Goal: Task Accomplishment & Management: Manage account settings

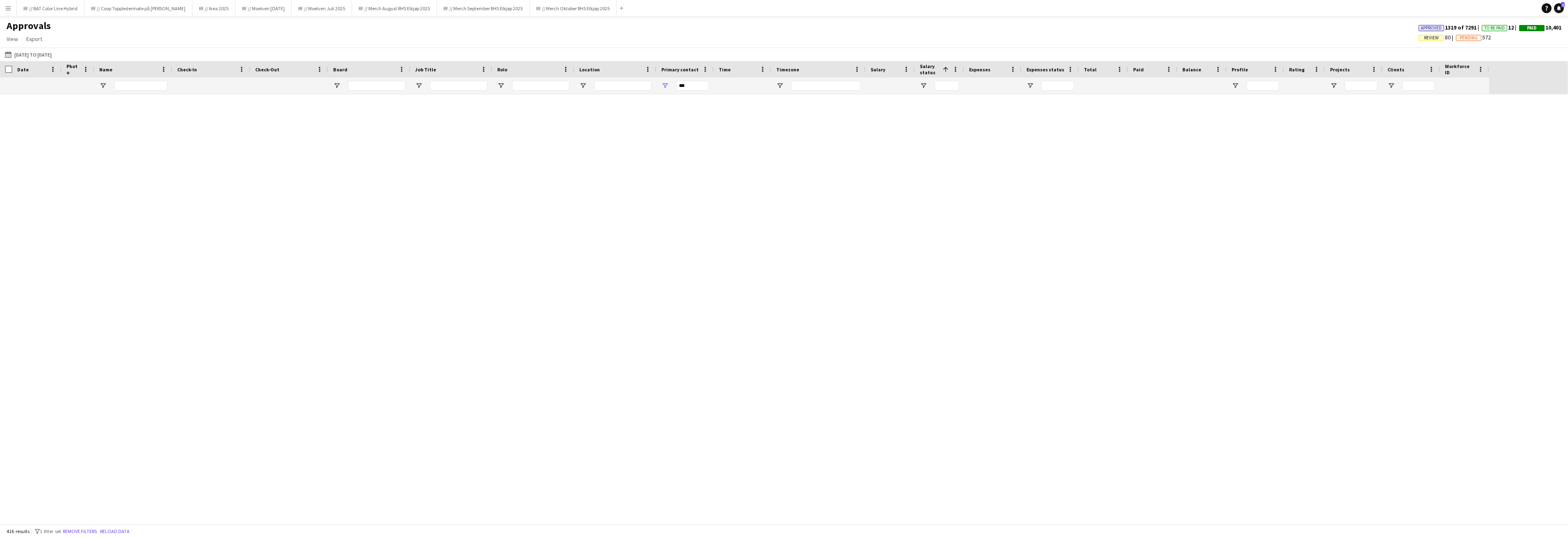
scroll to position [8497, 0]
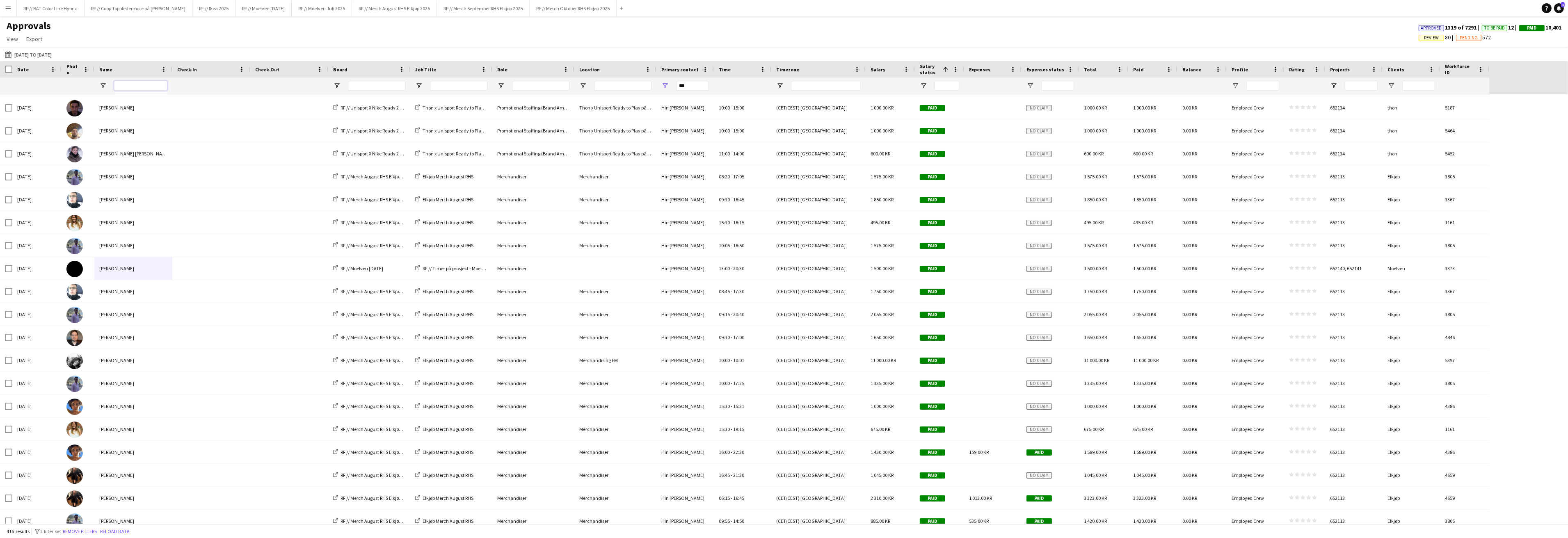
click at [134, 88] on input "Name Filter Input" at bounding box center [141, 86] width 54 height 10
click at [5, 7] on app-icon "Menu" at bounding box center [8, 8] width 7 height 7
click at [105, 44] on link "My Workforce" at bounding box center [124, 44] width 82 height 16
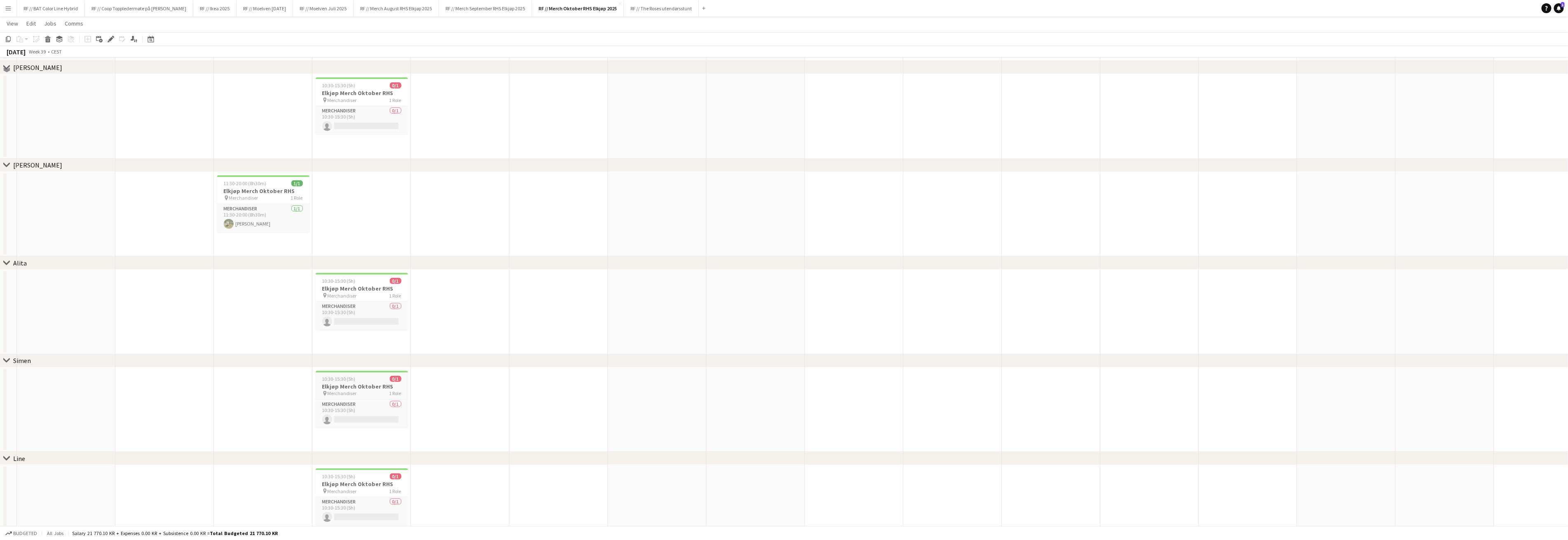
scroll to position [275, 0]
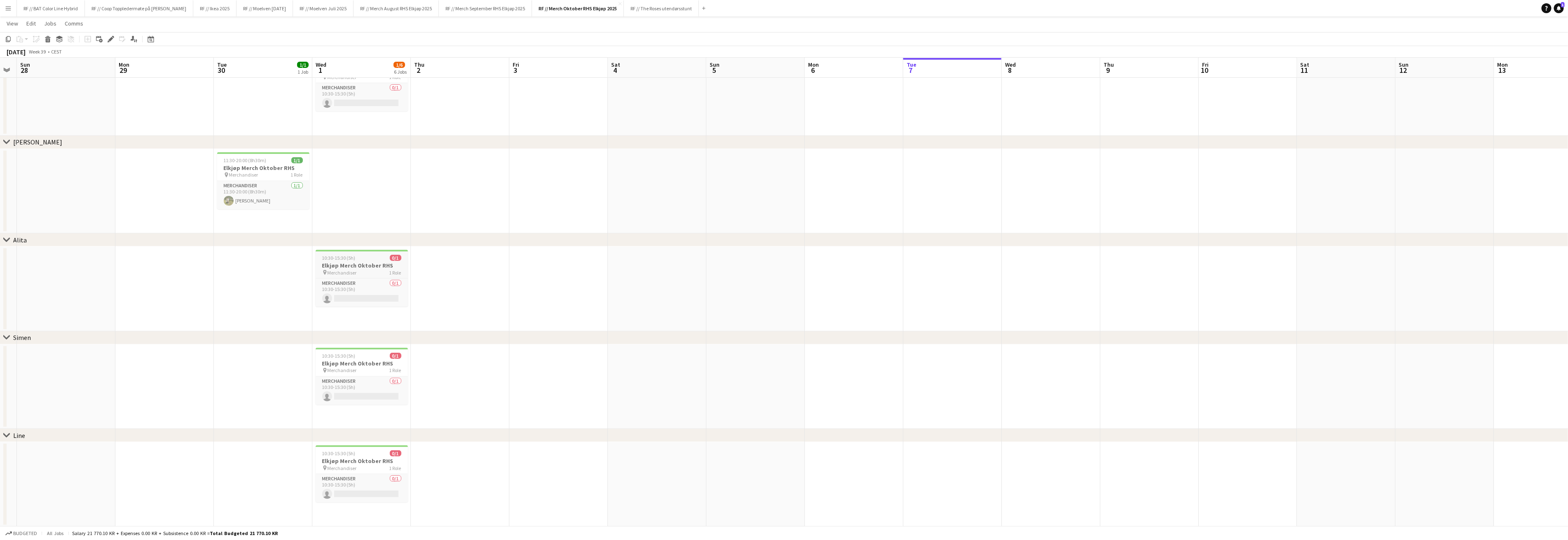
click at [350, 266] on h3 "Elkjøp Merch Oktober RHS" at bounding box center [361, 266] width 92 height 7
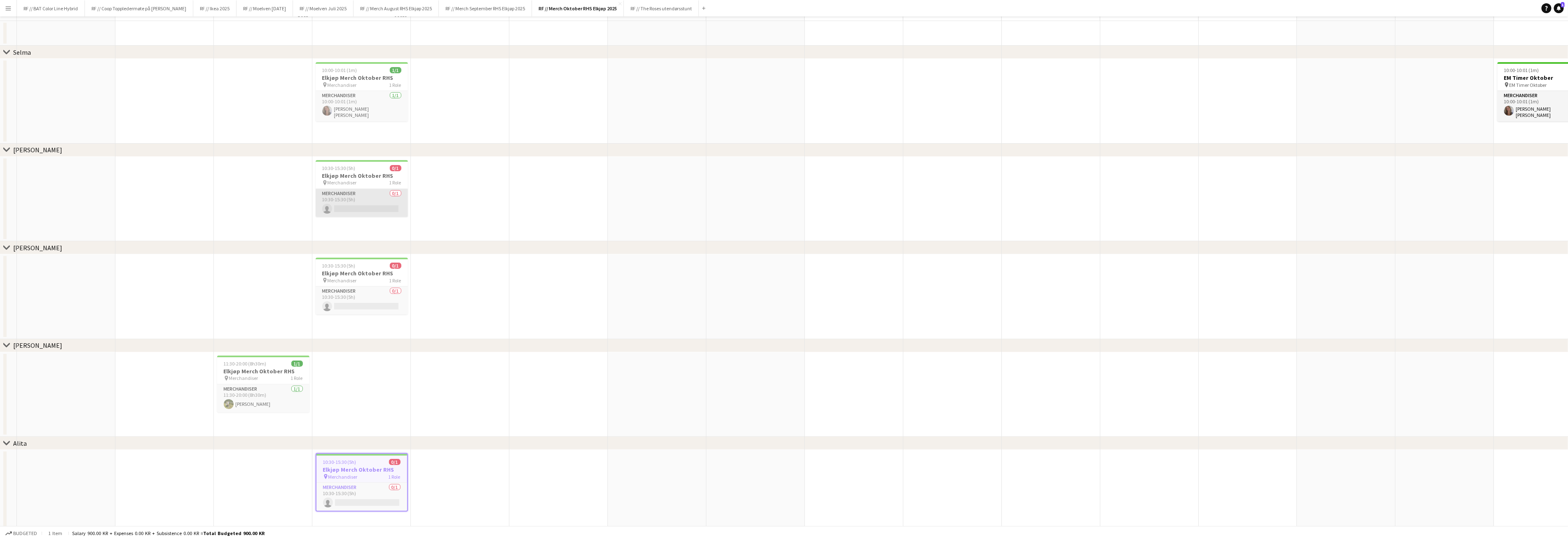
scroll to position [0, 0]
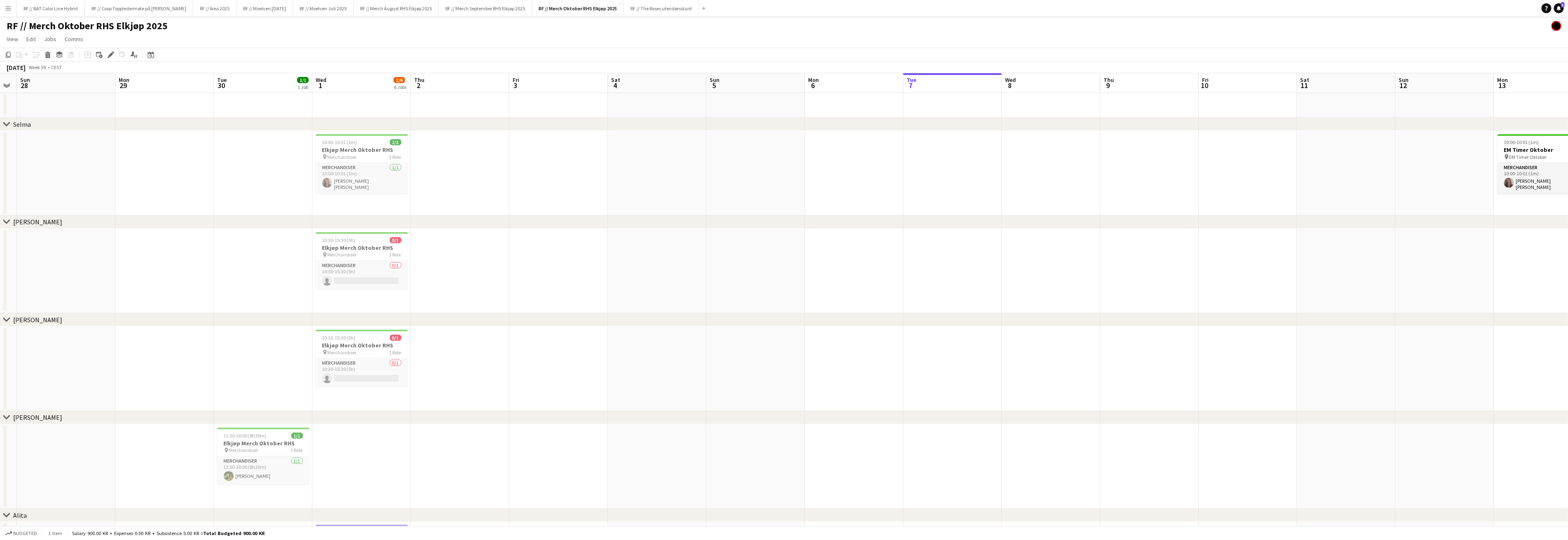
click at [350, 101] on app-date-cell at bounding box center [361, 105] width 98 height 24
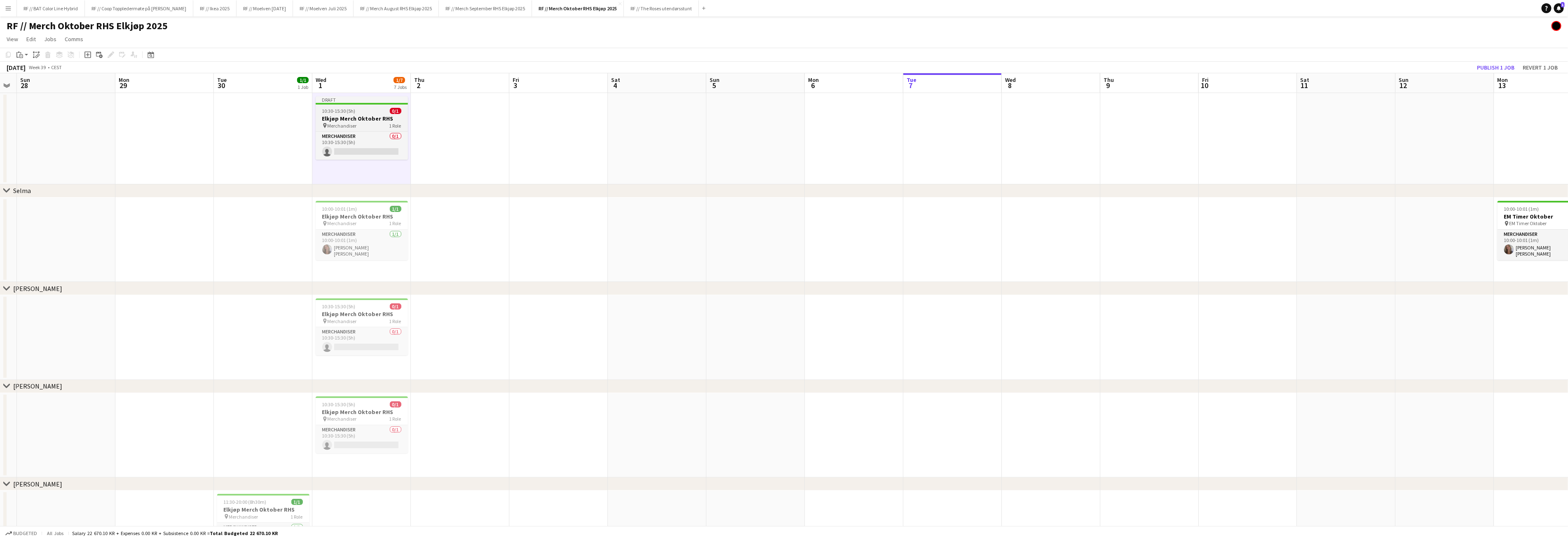
click at [350, 116] on h3 "Elkjøp Merch Oktober RHS" at bounding box center [361, 119] width 92 height 7
click at [60, 54] on icon "Group" at bounding box center [59, 54] width 7 height 7
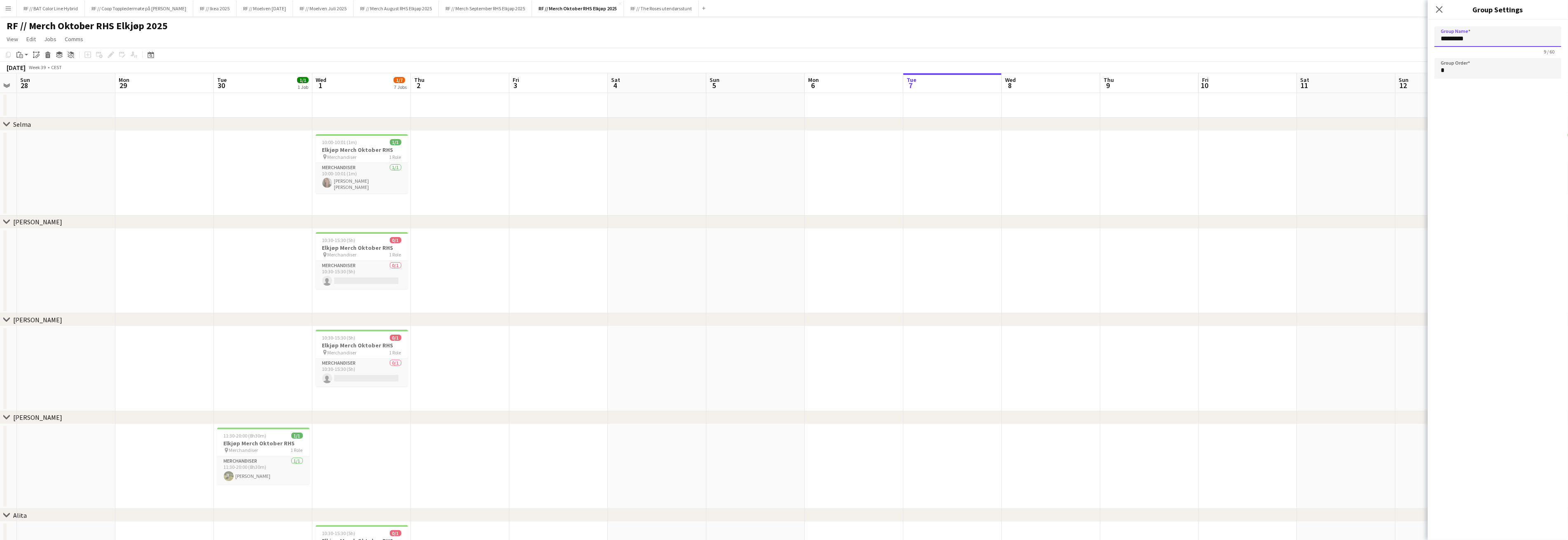
drag, startPoint x: 1482, startPoint y: 35, endPoint x: 1440, endPoint y: 34, distance: 42.0
click at [1438, 35] on input "*********" at bounding box center [1498, 37] width 127 height 21
click at [1347, 184] on app-date-cell at bounding box center [1346, 173] width 98 height 85
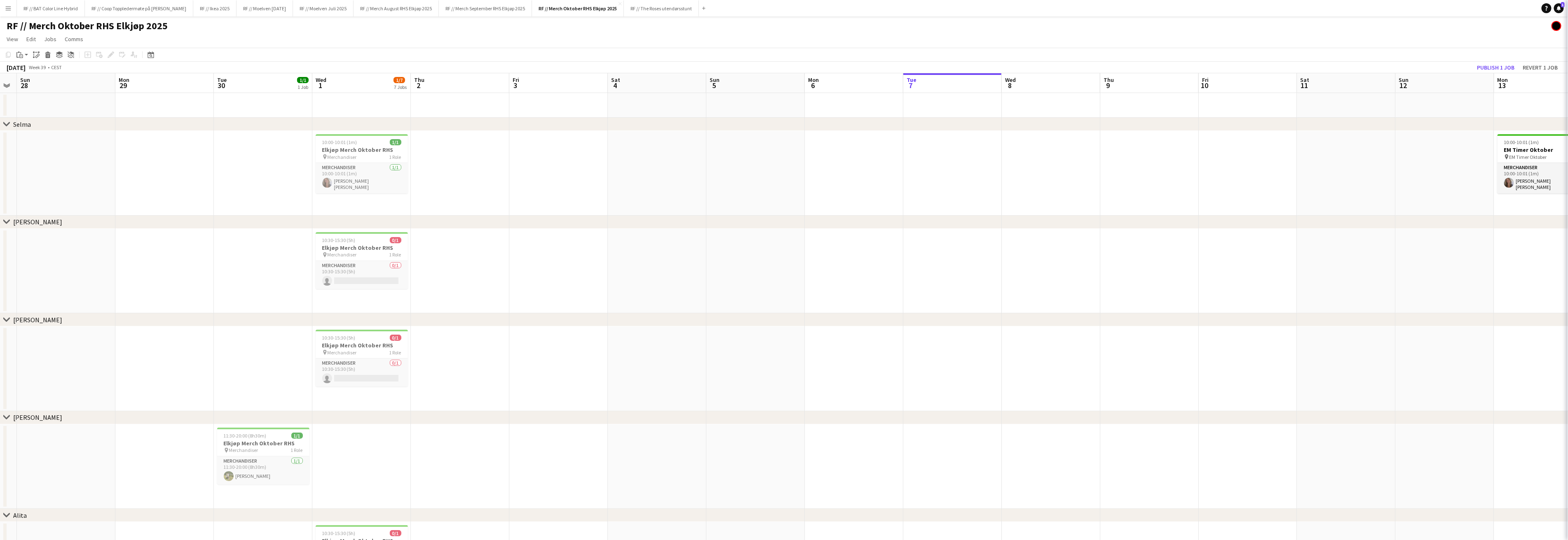
type input "*********"
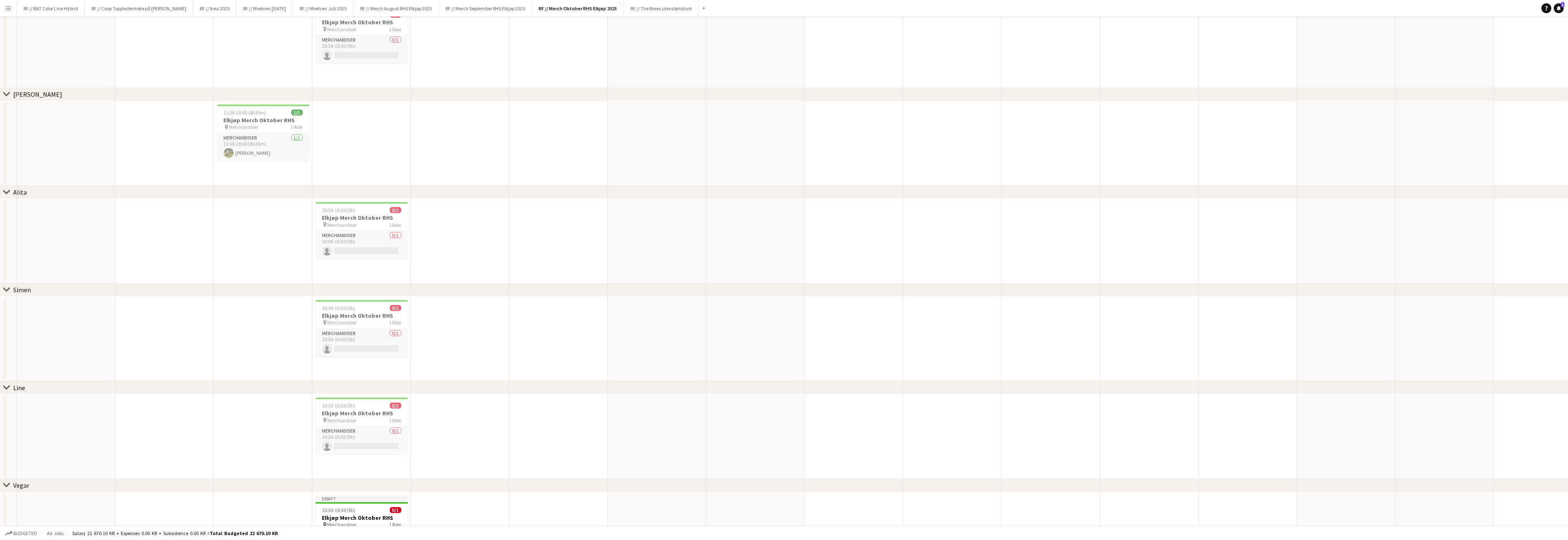
scroll to position [379, 0]
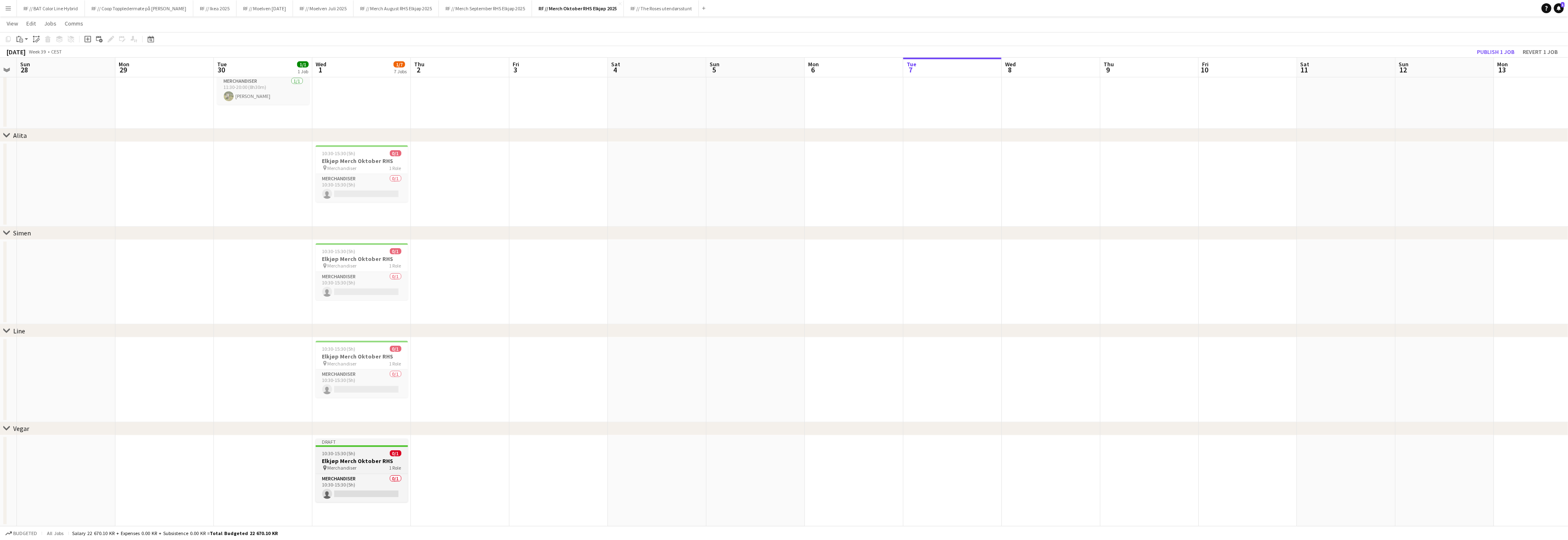
click at [356, 458] on h3 "Elkjøp Merch Oktober RHS" at bounding box center [361, 461] width 92 height 7
click at [538, 111] on app-date-cell at bounding box center [558, 87] width 98 height 85
click at [545, 447] on app-date-cell at bounding box center [558, 481] width 98 height 92
click at [682, 469] on app-date-cell at bounding box center [657, 481] width 98 height 92
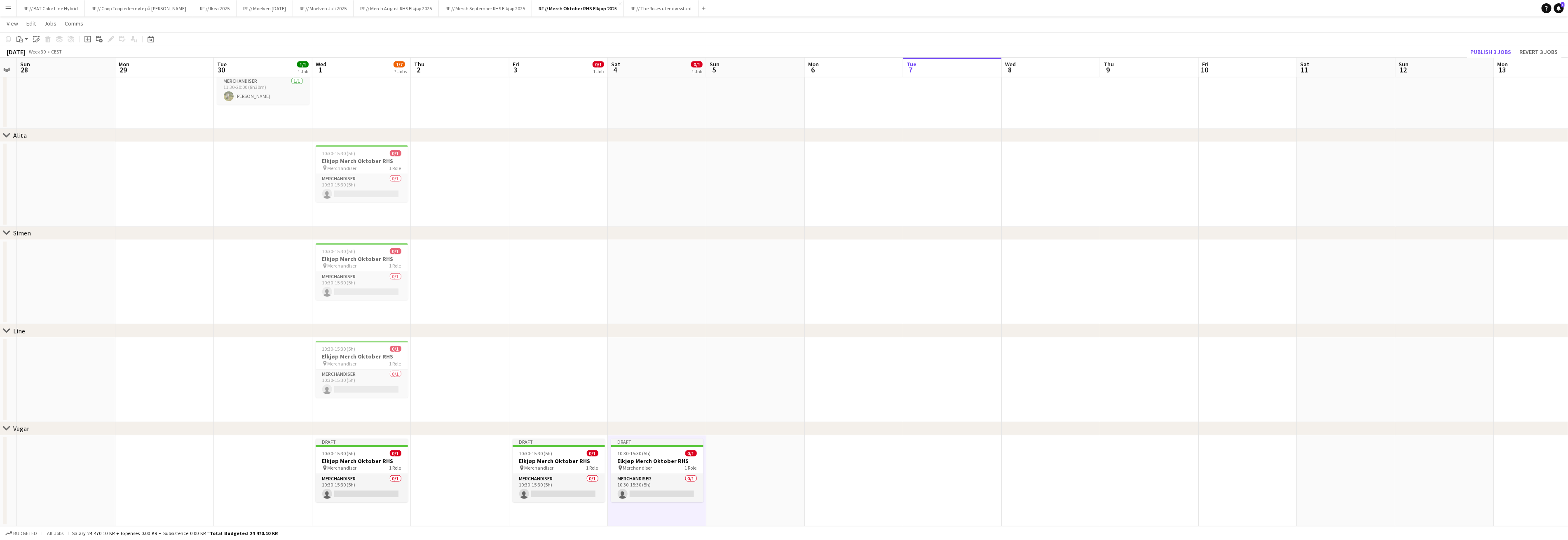
click at [858, 466] on app-date-cell at bounding box center [853, 481] width 98 height 92
click at [390, 460] on h3 "Elkjøp Merch Oktober RHS" at bounding box center [361, 461] width 92 height 7
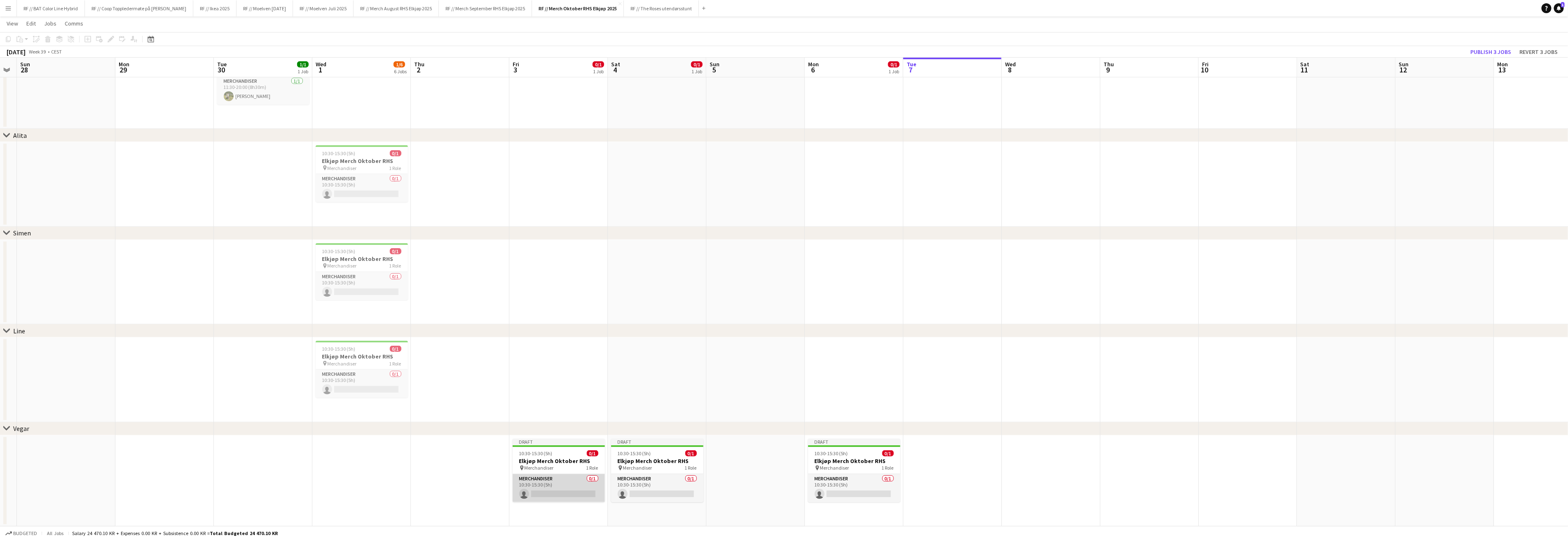
click at [580, 475] on app-card-role "Merchandiser 0/1 10:30-15:30 (5h) single-neutral-actions" at bounding box center [558, 488] width 92 height 28
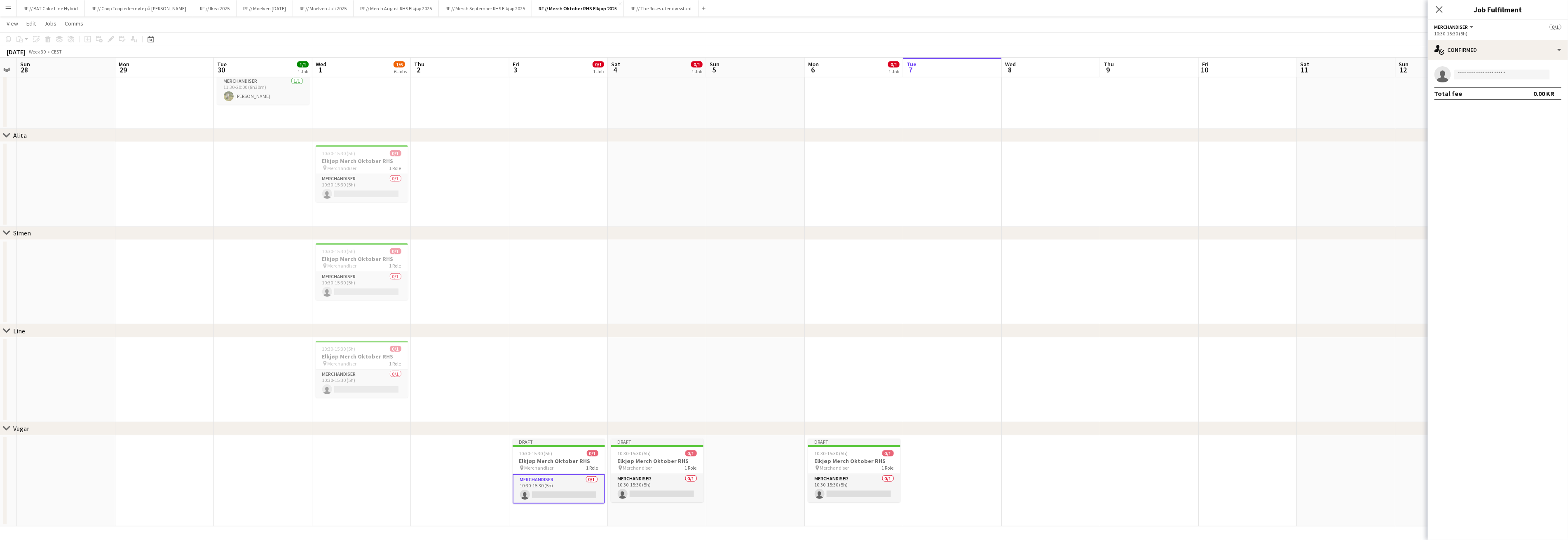
click at [696, 282] on app-date-cell at bounding box center [657, 282] width 98 height 85
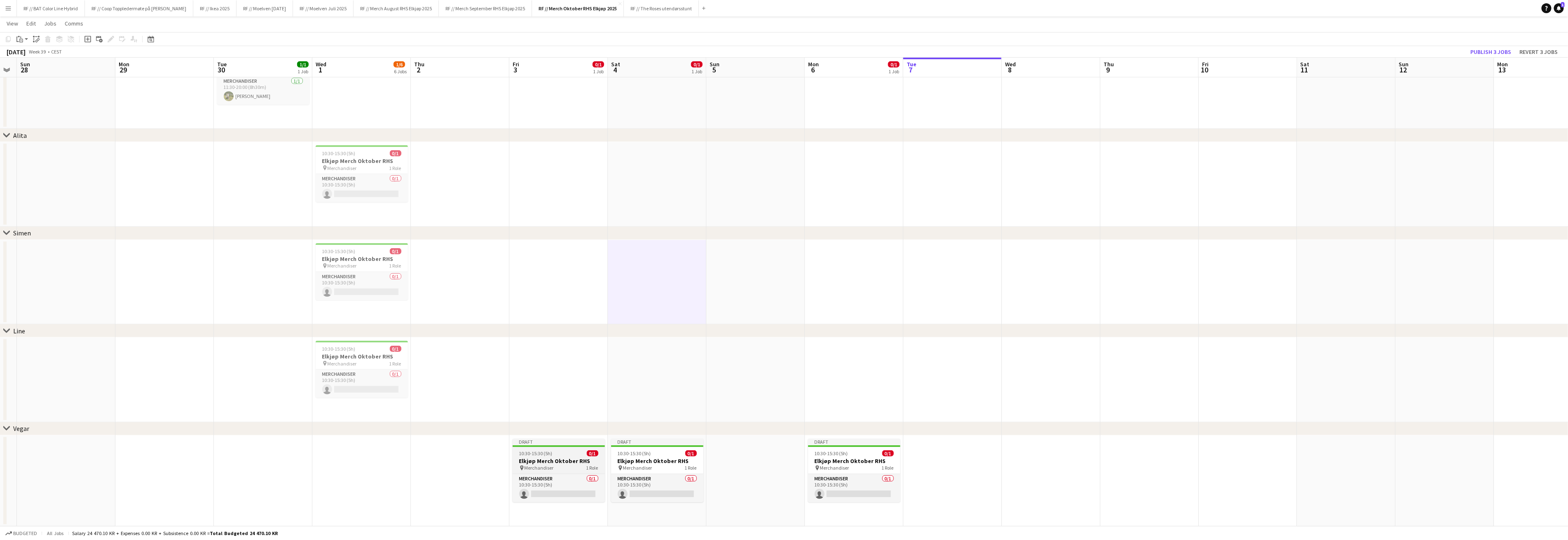
click at [544, 445] on div at bounding box center [558, 446] width 92 height 2
click at [108, 38] on icon "Edit" at bounding box center [111, 39] width 7 height 7
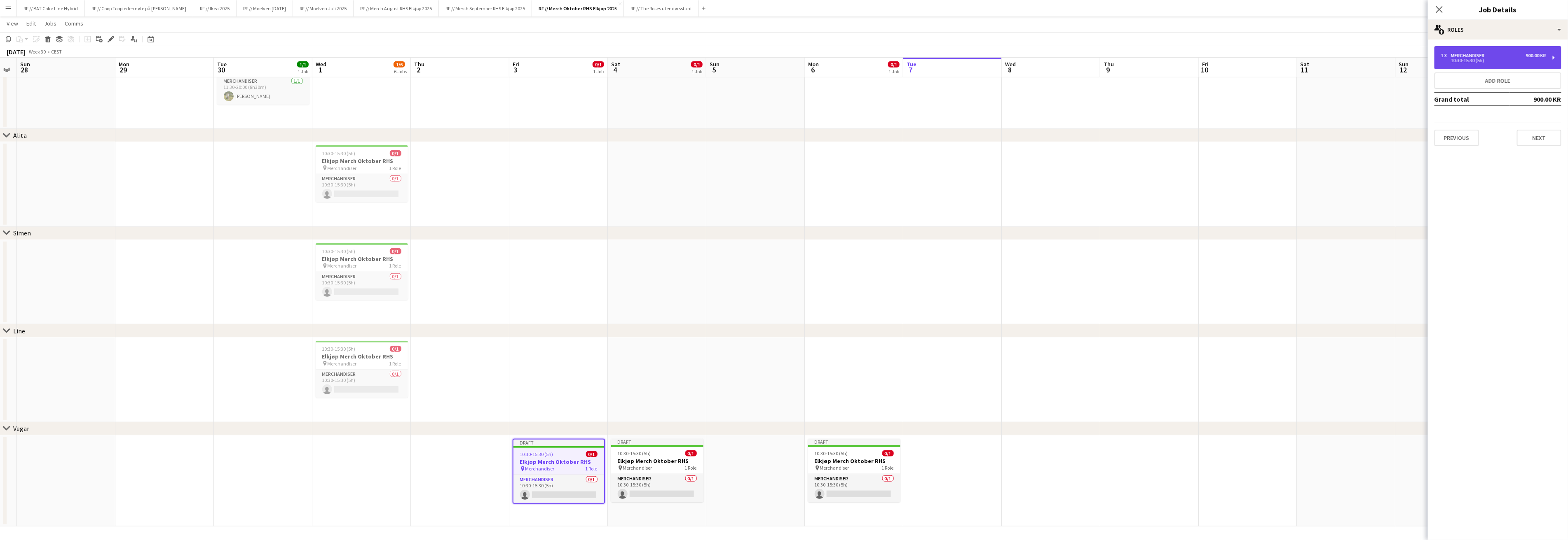
click at [1517, 61] on div "10:30-15:30 (5h)" at bounding box center [1493, 60] width 105 height 4
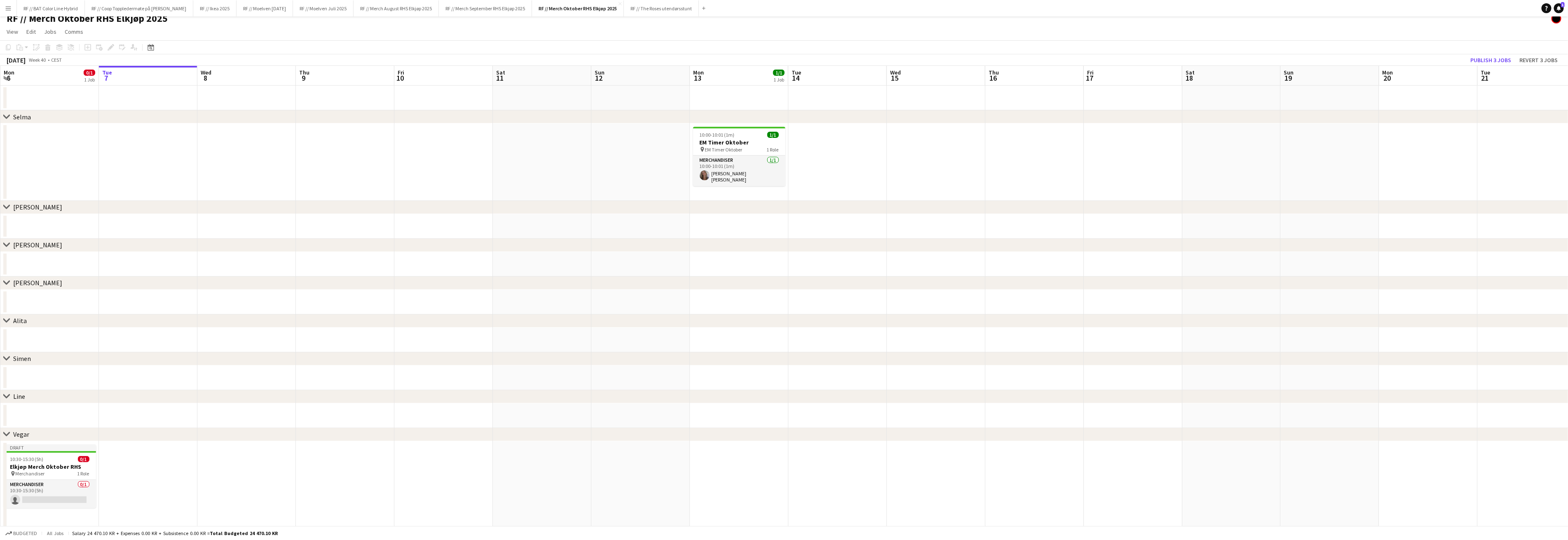
scroll to position [13, 0]
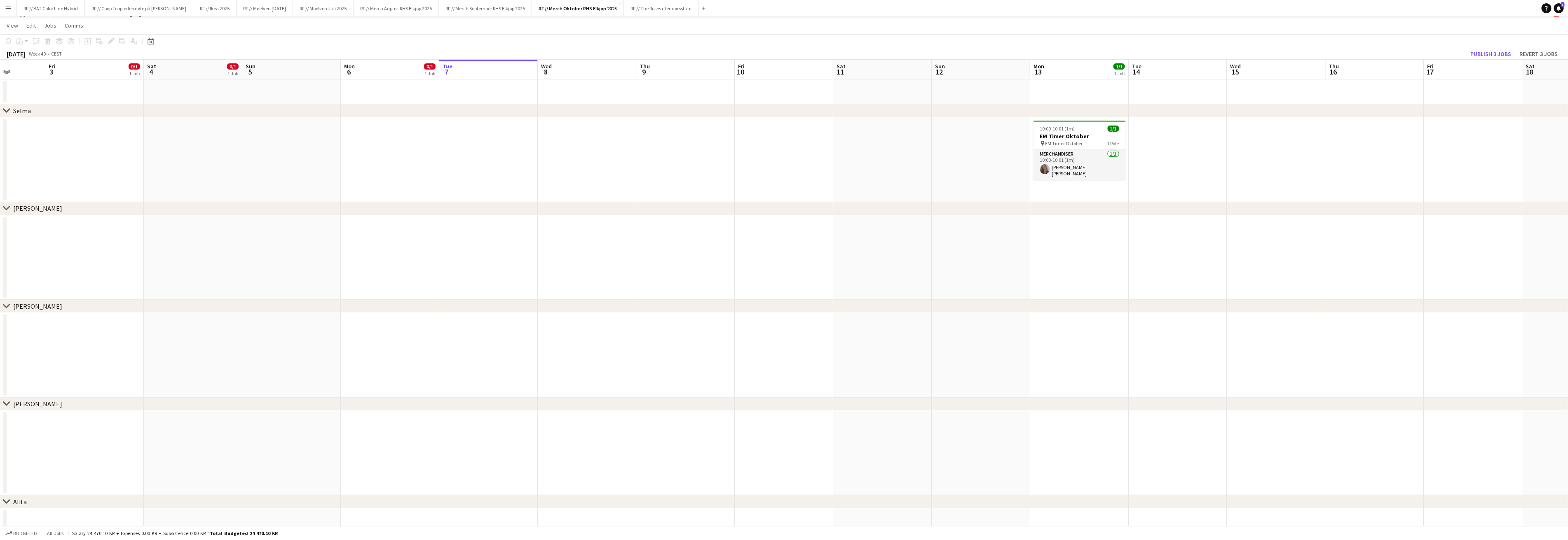
drag, startPoint x: 172, startPoint y: 451, endPoint x: 519, endPoint y: 428, distance: 347.8
click at [519, 428] on app-calendar-viewport "Tue 30 1/1 1 Job Wed 1 1/6 6 Jobs Thu 2 Fri 3 0/1 1 Job Sat 4 0/1 1 Job Sun 5 M…" at bounding box center [784, 476] width 1568 height 833
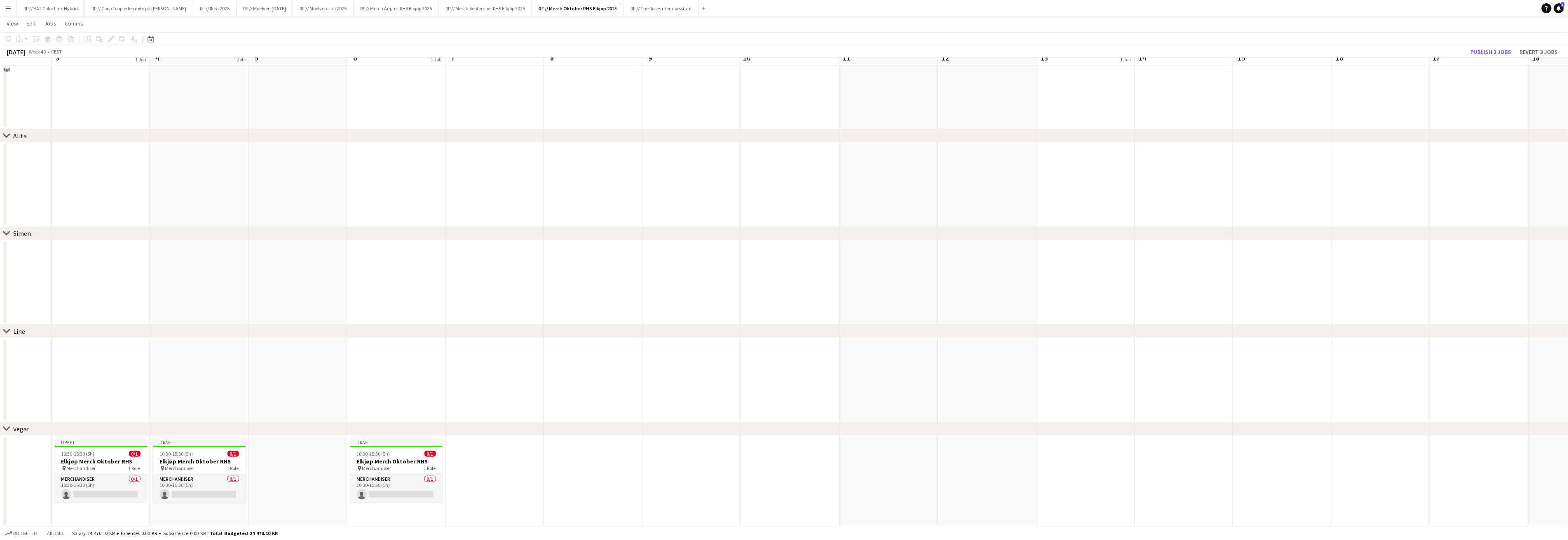
scroll to position [379, 0]
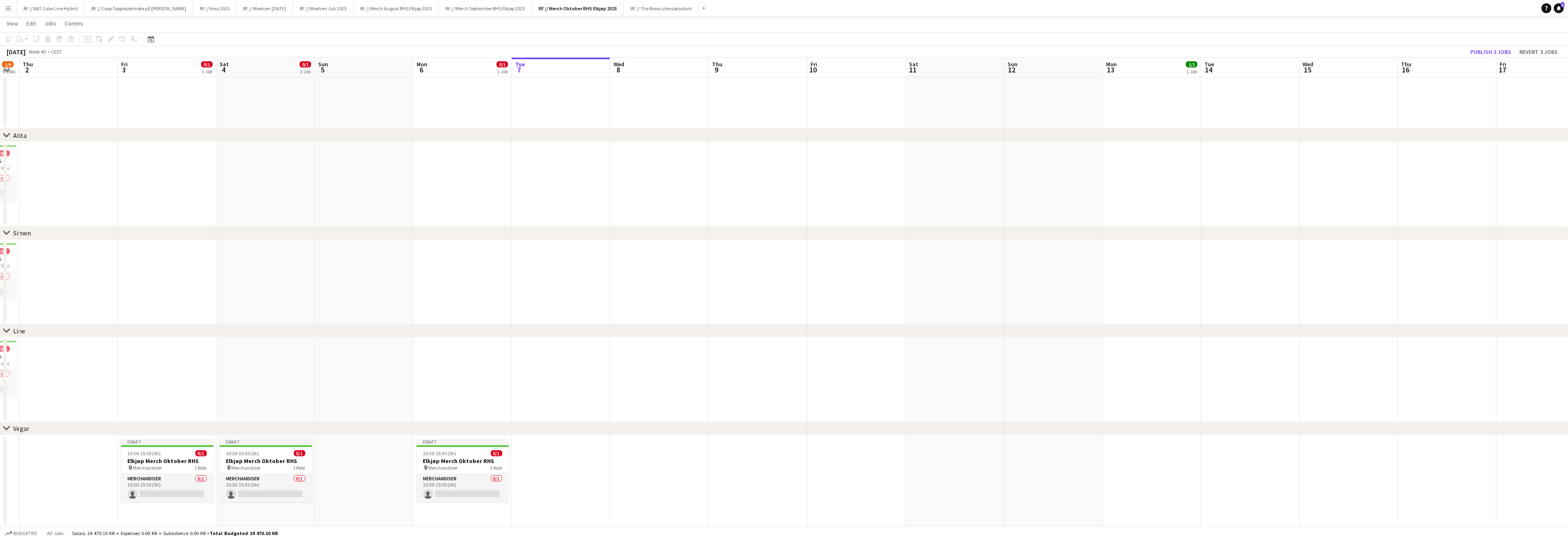
drag, startPoint x: 345, startPoint y: 367, endPoint x: 570, endPoint y: 367, distance: 225.0
click at [570, 367] on app-calendar-viewport "Tue 30 1/1 1 Job Wed 1 1/6 6 Jobs Thu 2 Fri 3 0/1 1 Job Sat 4 0/1 1 Job Sun 5 M…" at bounding box center [784, 90] width 1568 height 874
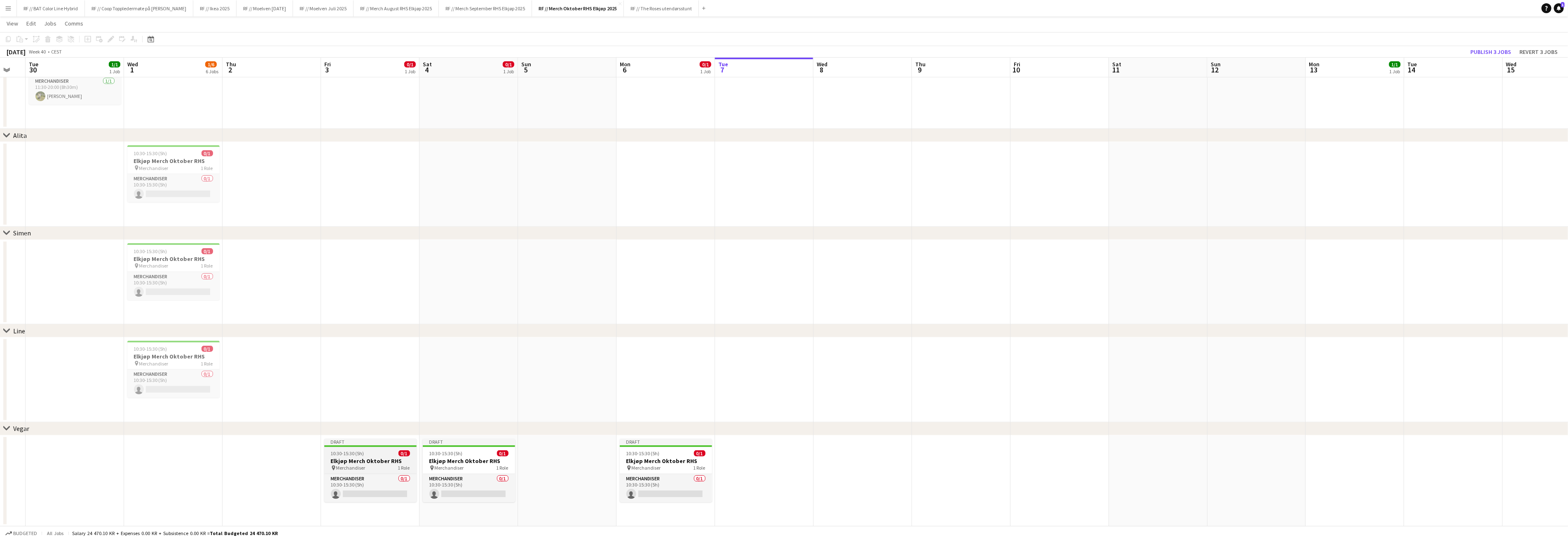
click at [357, 461] on h3 "Elkjøp Merch Oktober RHS" at bounding box center [370, 461] width 92 height 7
click at [111, 38] on icon at bounding box center [110, 39] width 4 height 4
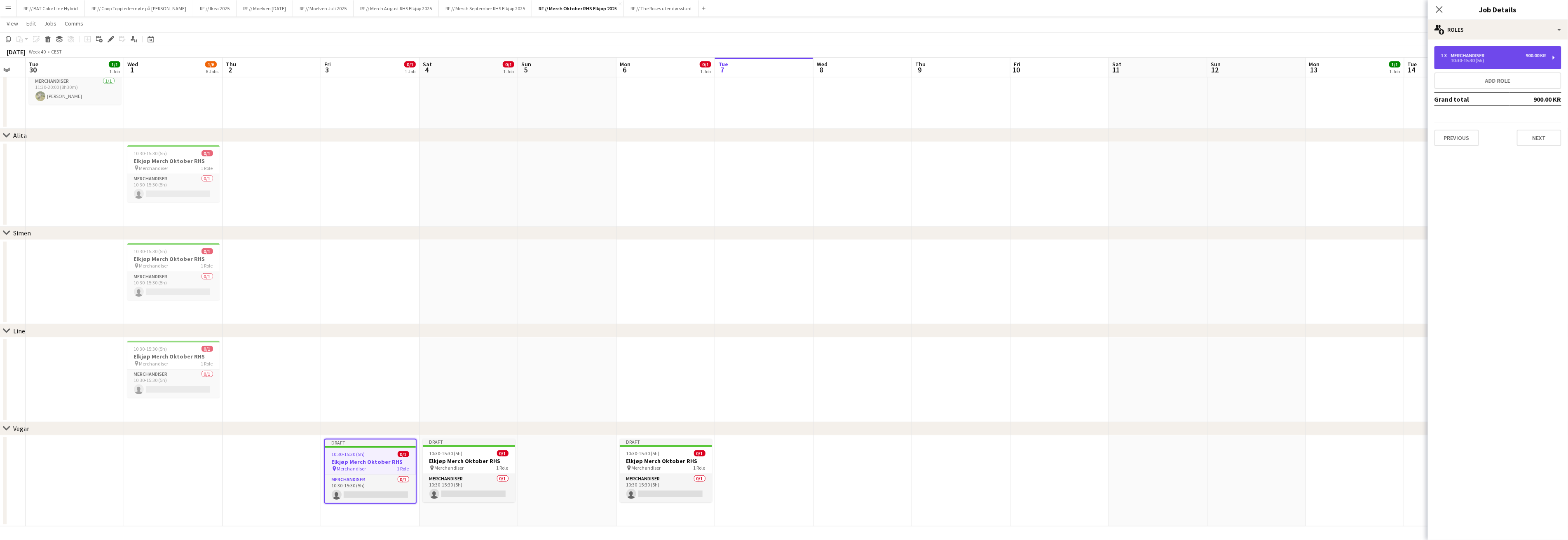
click at [1519, 62] on div "1 x Merchandiser 900.00 KR 10:30-15:30 (5h)" at bounding box center [1498, 57] width 127 height 23
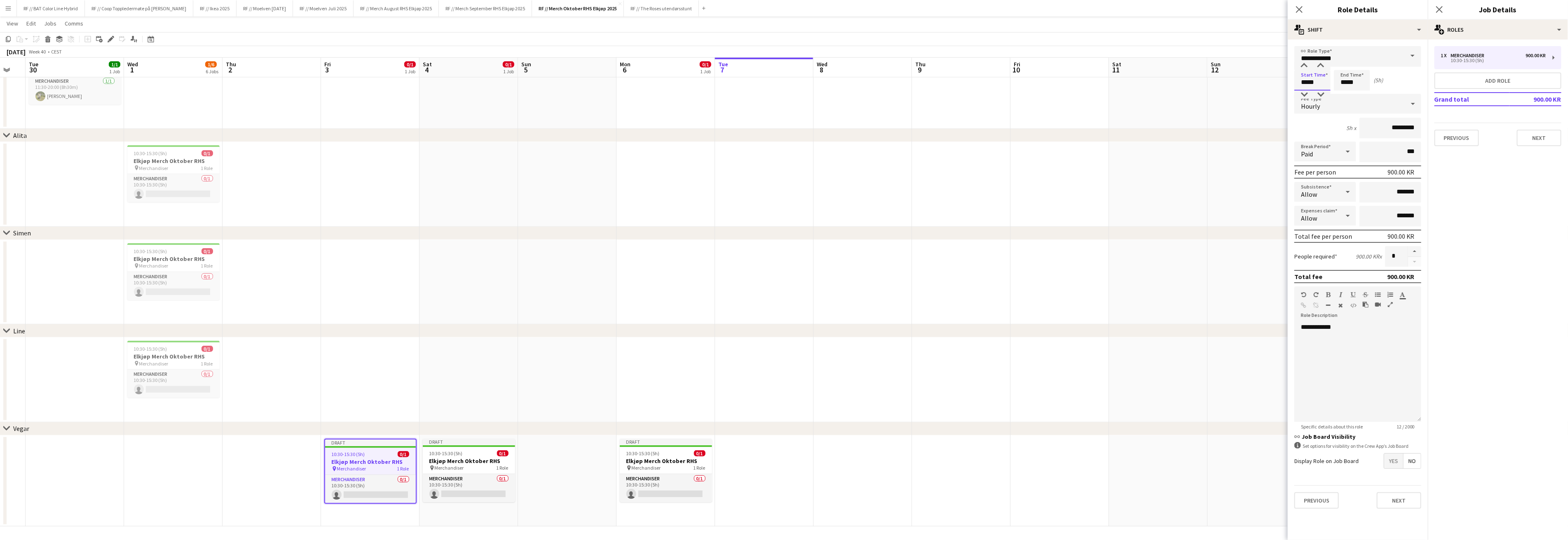
drag, startPoint x: 1318, startPoint y: 83, endPoint x: 1243, endPoint y: 75, distance: 75.4
click at [1248, 76] on body "Menu Boards Boards Boards All jobs Status Workforce Workforce My Workforce Recr…" at bounding box center [784, 81] width 1568 height 920
type input "*****"
click at [1385, 127] on input "*********" at bounding box center [1390, 128] width 62 height 21
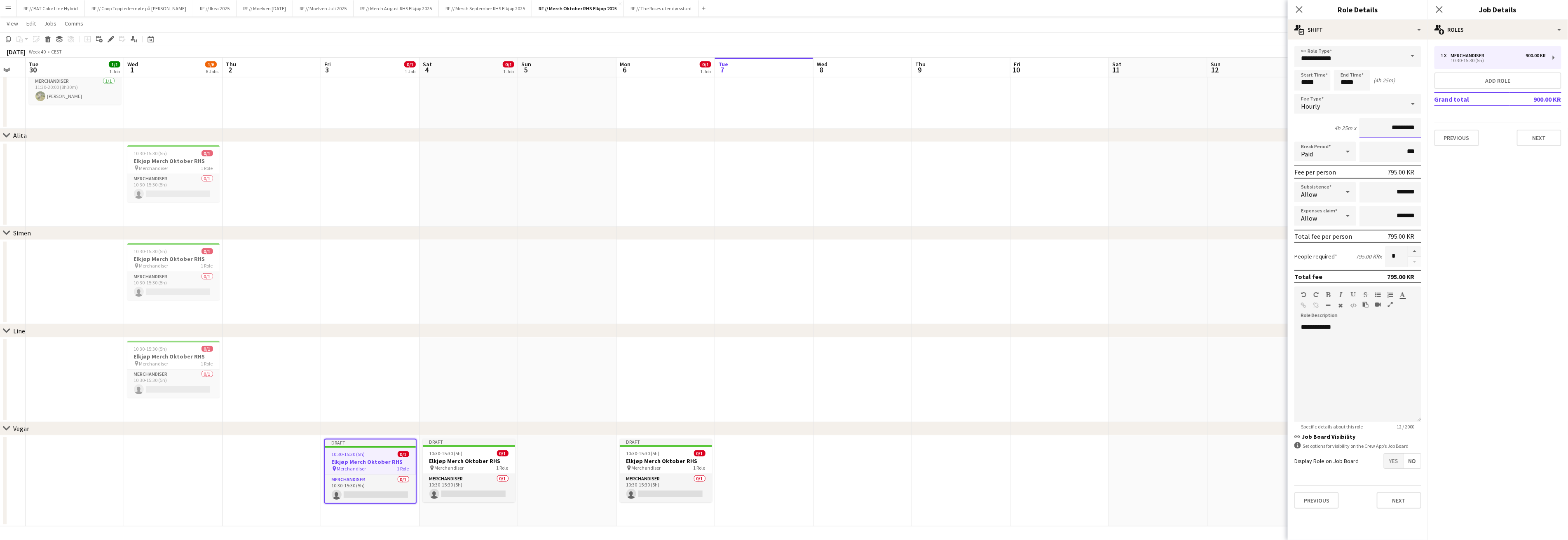
click at [1385, 127] on input "*********" at bounding box center [1390, 128] width 62 height 21
type input "******"
click at [1406, 495] on button "Next" at bounding box center [1399, 500] width 45 height 16
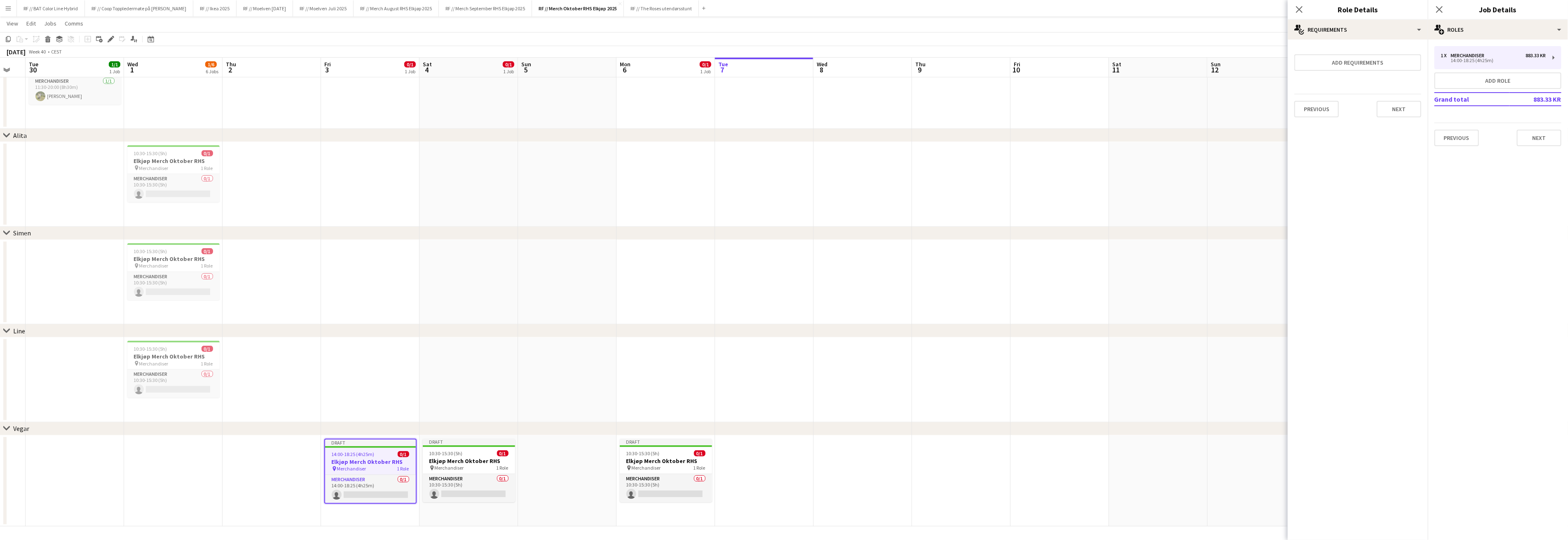
drag, startPoint x: 898, startPoint y: 337, endPoint x: 893, endPoint y: 338, distance: 5.1
click at [898, 337] on div "chevron-right Line" at bounding box center [784, 331] width 1568 height 13
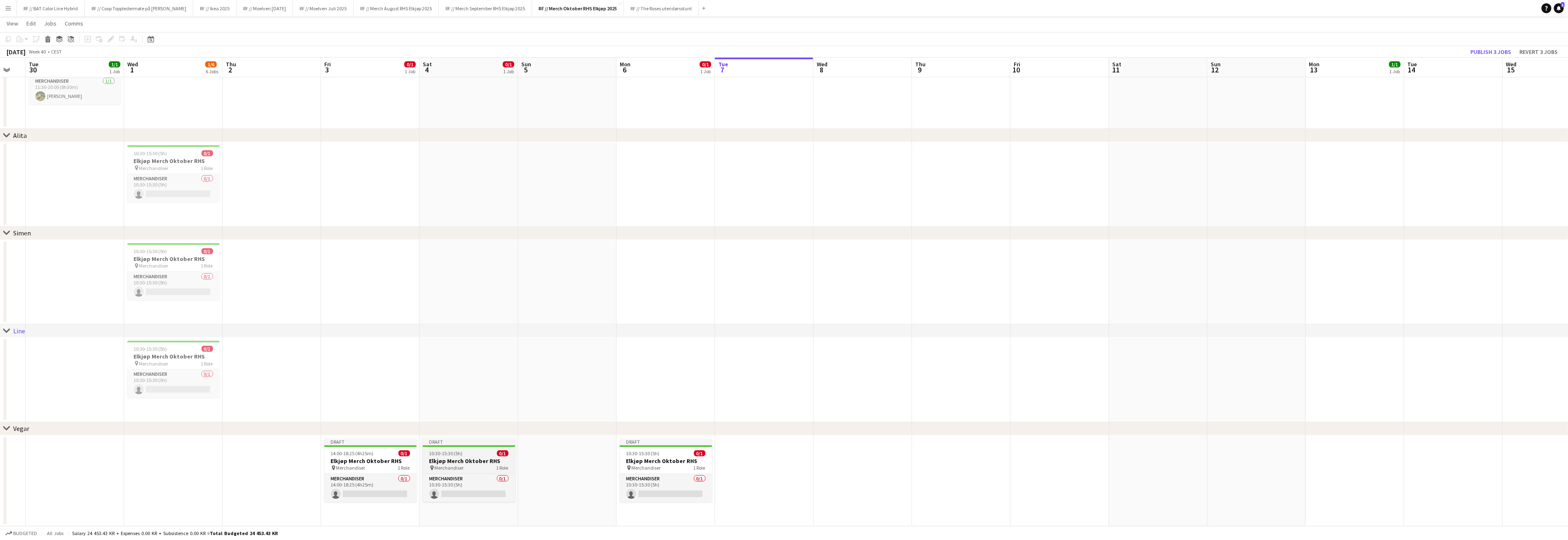
click at [454, 454] on span "10:30-15:30 (5h)" at bounding box center [446, 453] width 34 height 6
click at [111, 41] on icon "Edit" at bounding box center [111, 39] width 7 height 7
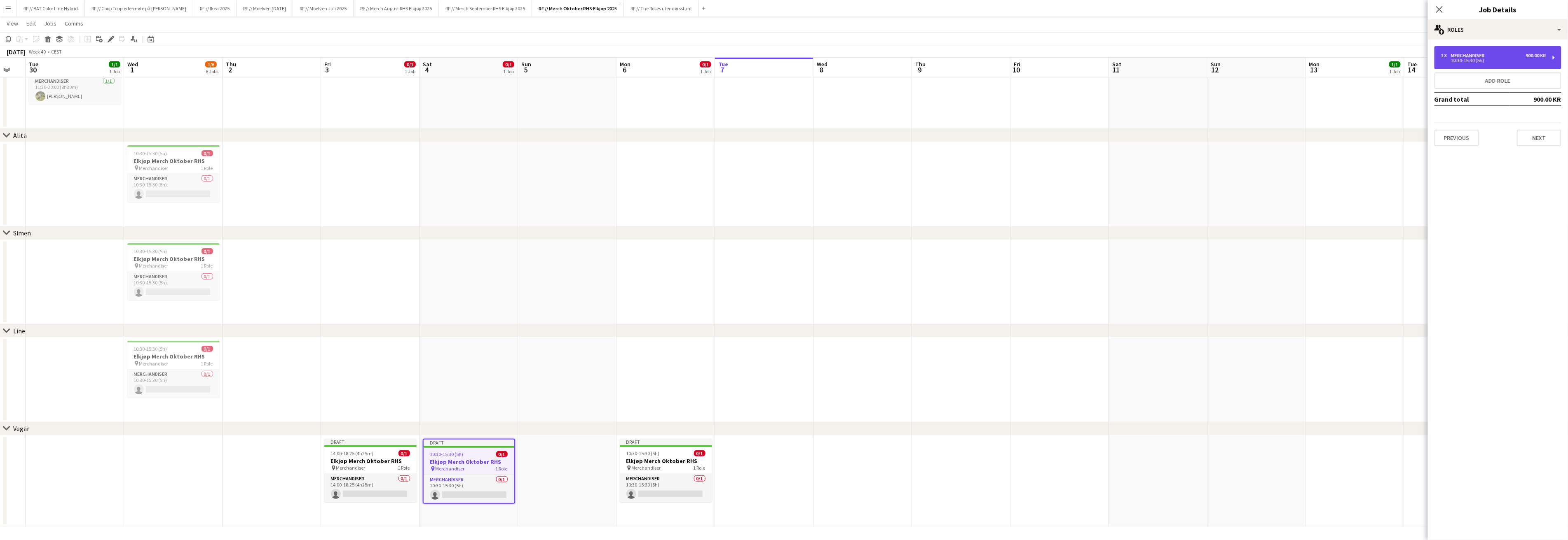
click at [1509, 56] on div "1 x Merchandiser 900.00 KR" at bounding box center [1493, 55] width 105 height 5
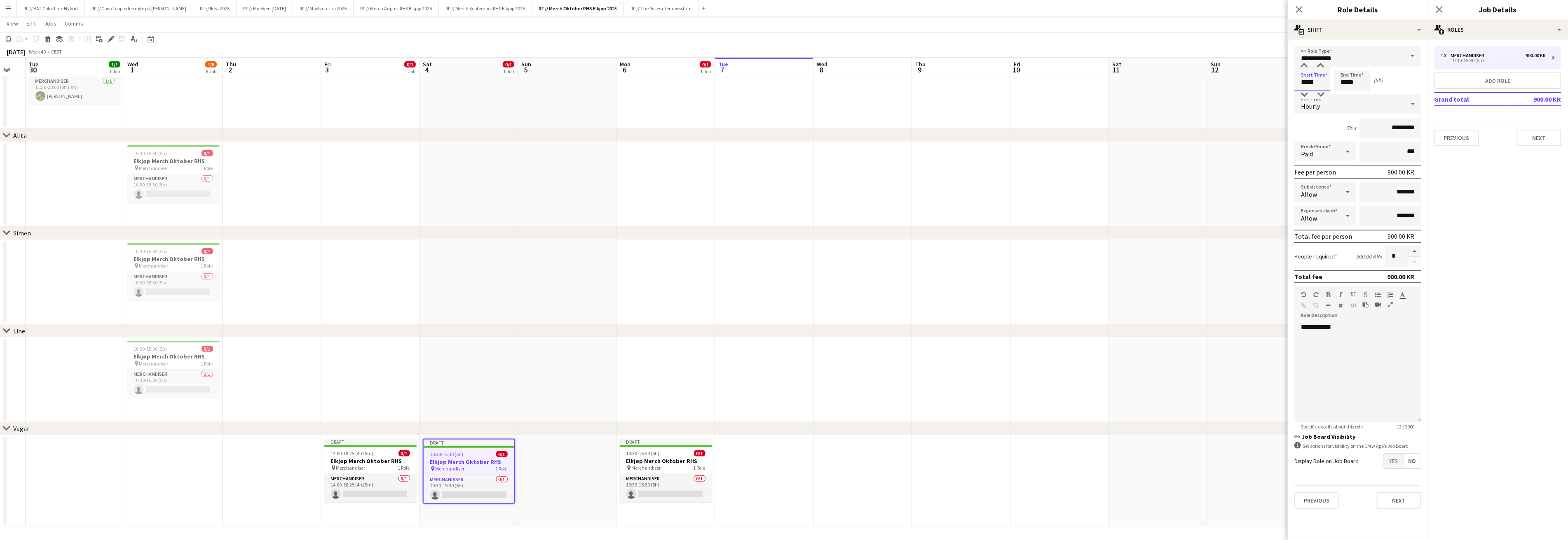
drag, startPoint x: 1316, startPoint y: 82, endPoint x: 1280, endPoint y: 80, distance: 36.1
click at [1281, 81] on body "Menu Boards Boards Boards All jobs Status Workforce Workforce My Workforce Recr…" at bounding box center [784, 81] width 1568 height 920
type input "*****"
type input "******"
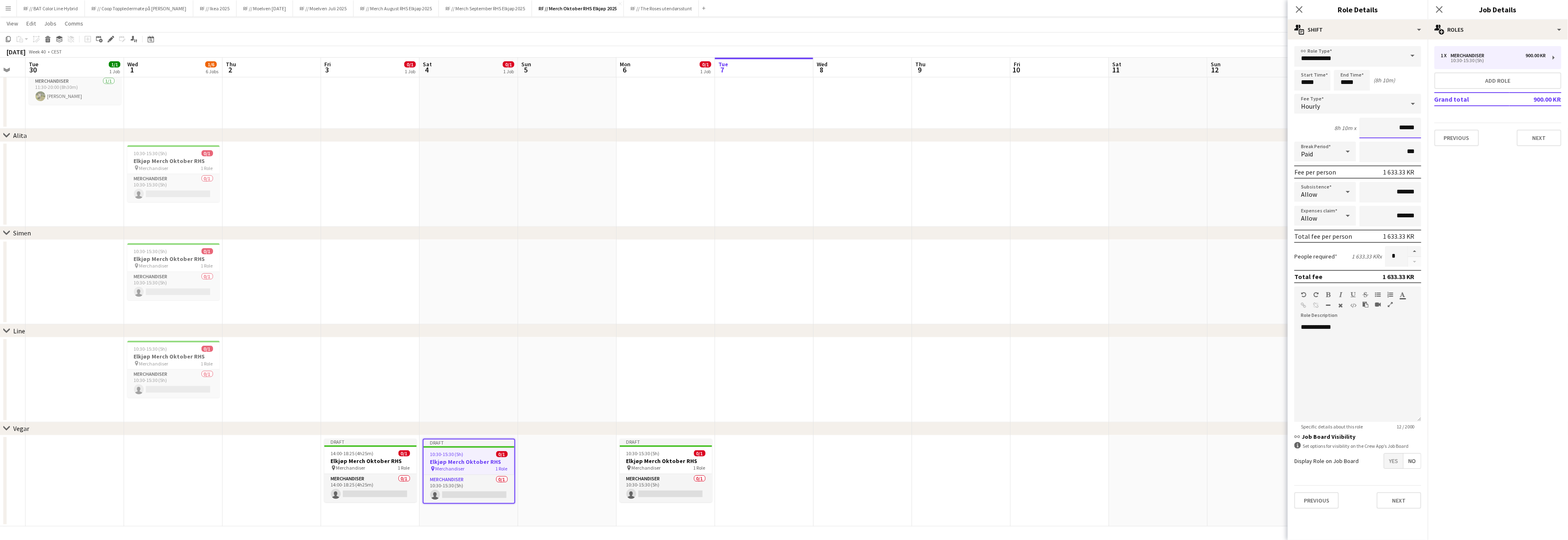
click button "Next" at bounding box center [1399, 500] width 45 height 16
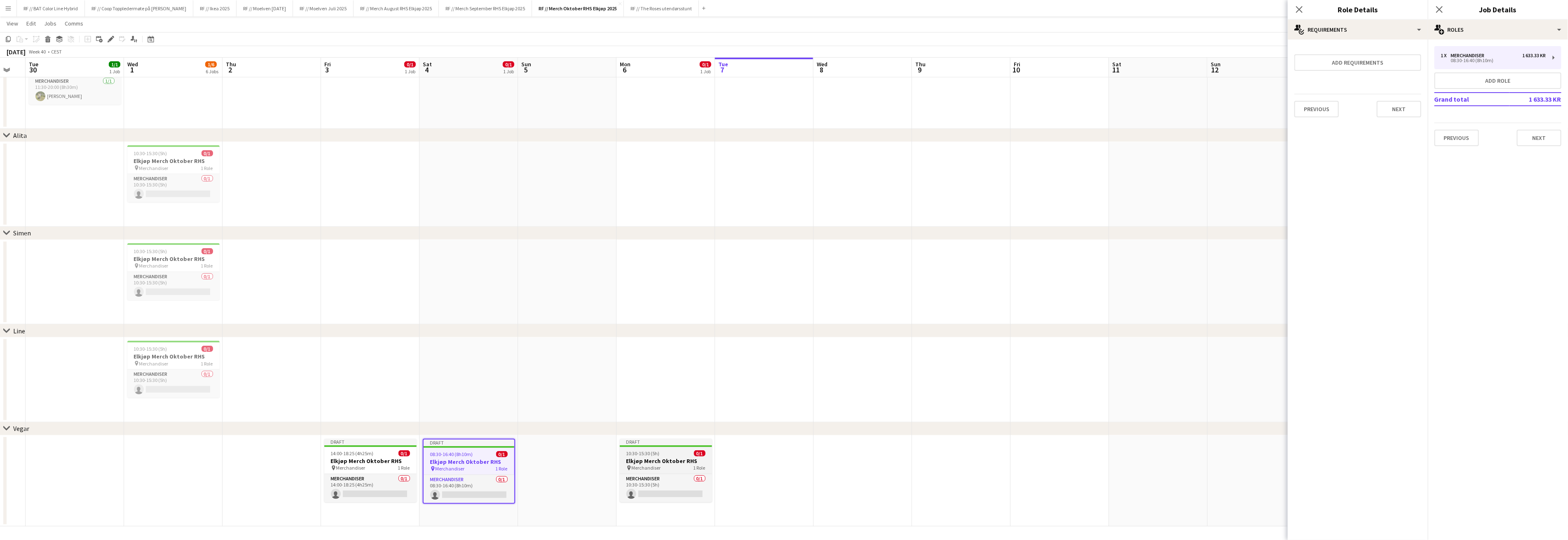
click at [657, 465] on span "Merchandiser" at bounding box center [646, 468] width 29 height 6
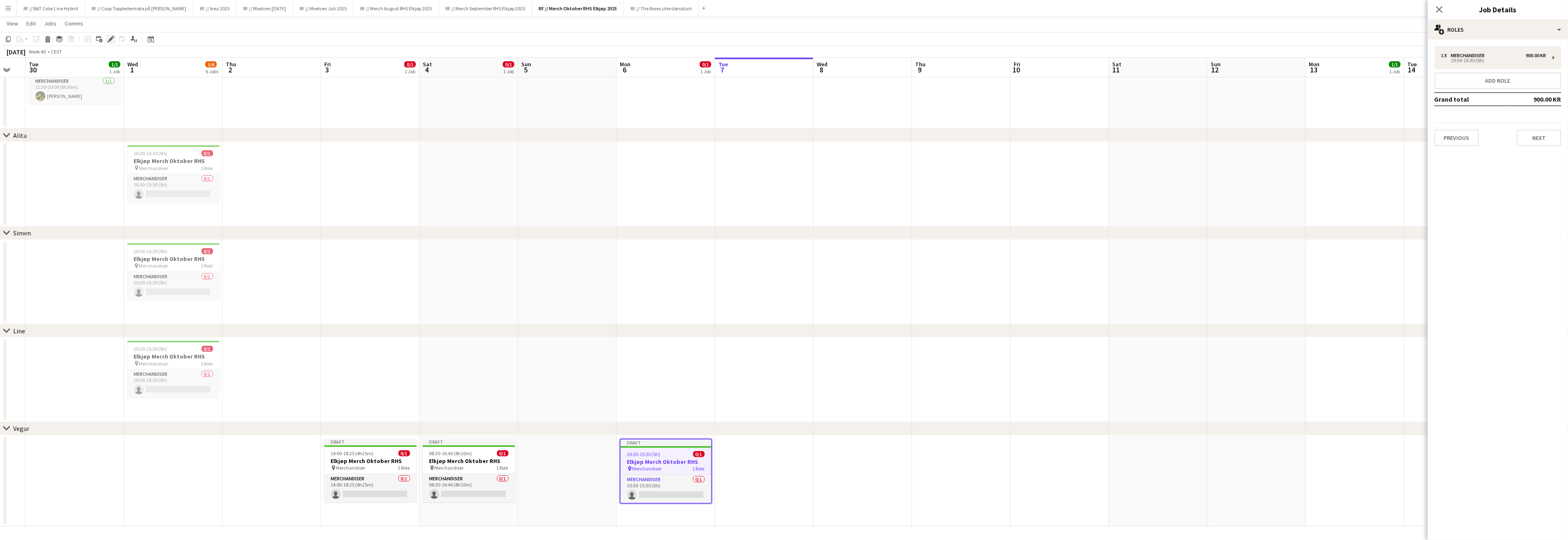
click at [109, 40] on icon at bounding box center [110, 39] width 4 height 4
click at [1507, 56] on div "1 x Merchandiser 900.00 KR" at bounding box center [1493, 55] width 105 height 5
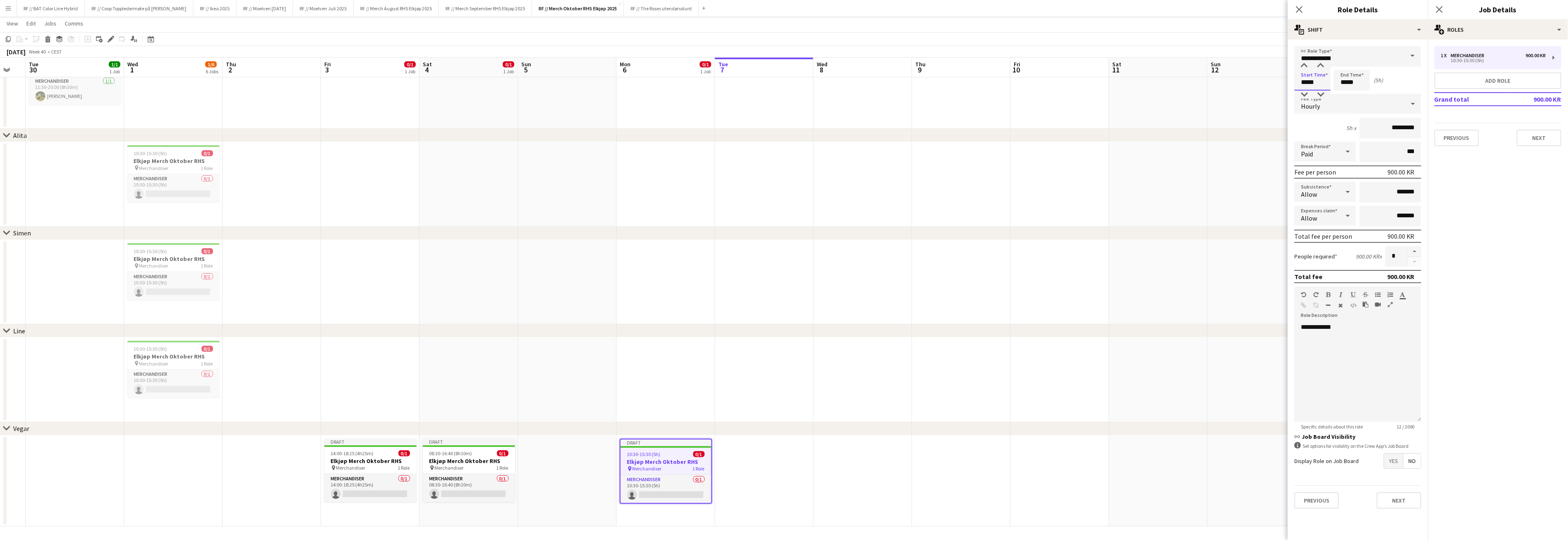
drag, startPoint x: 1323, startPoint y: 81, endPoint x: 1271, endPoint y: 79, distance: 52.0
click at [1280, 78] on body "Menu Boards Boards Boards All jobs Status Workforce Workforce My Workforce Recr…" at bounding box center [784, 81] width 1568 height 920
type input "*****"
type input "******"
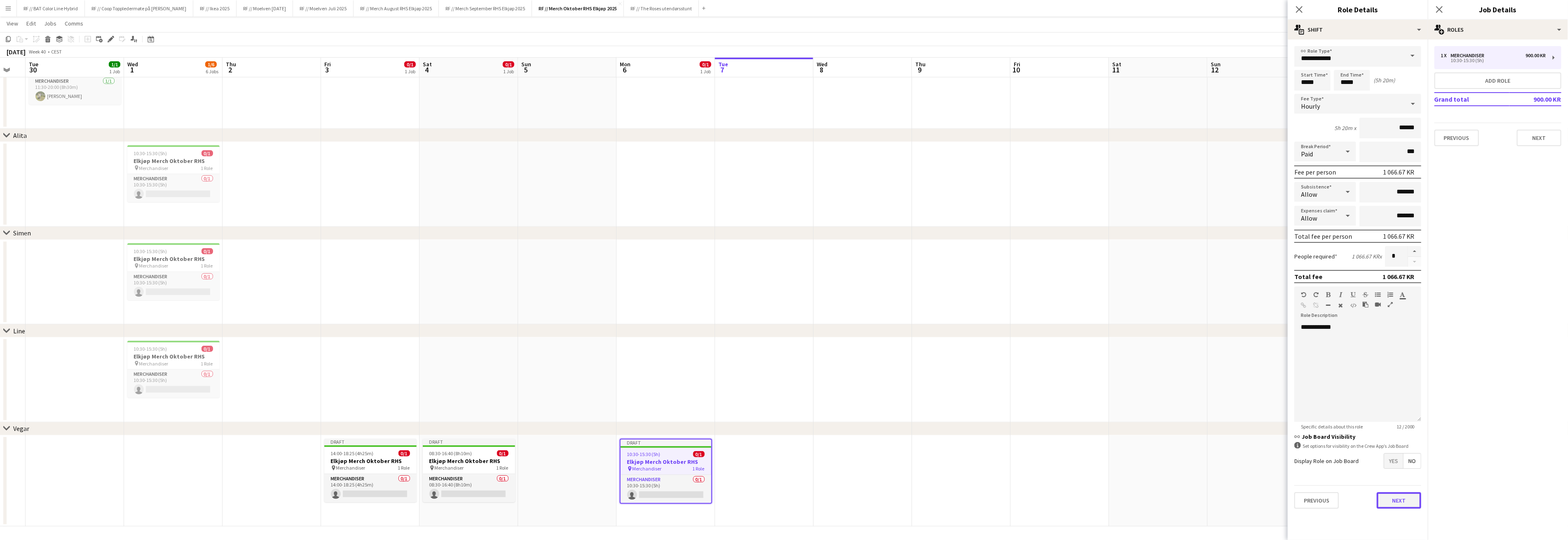
click at [1412, 500] on button "Next" at bounding box center [1399, 500] width 45 height 16
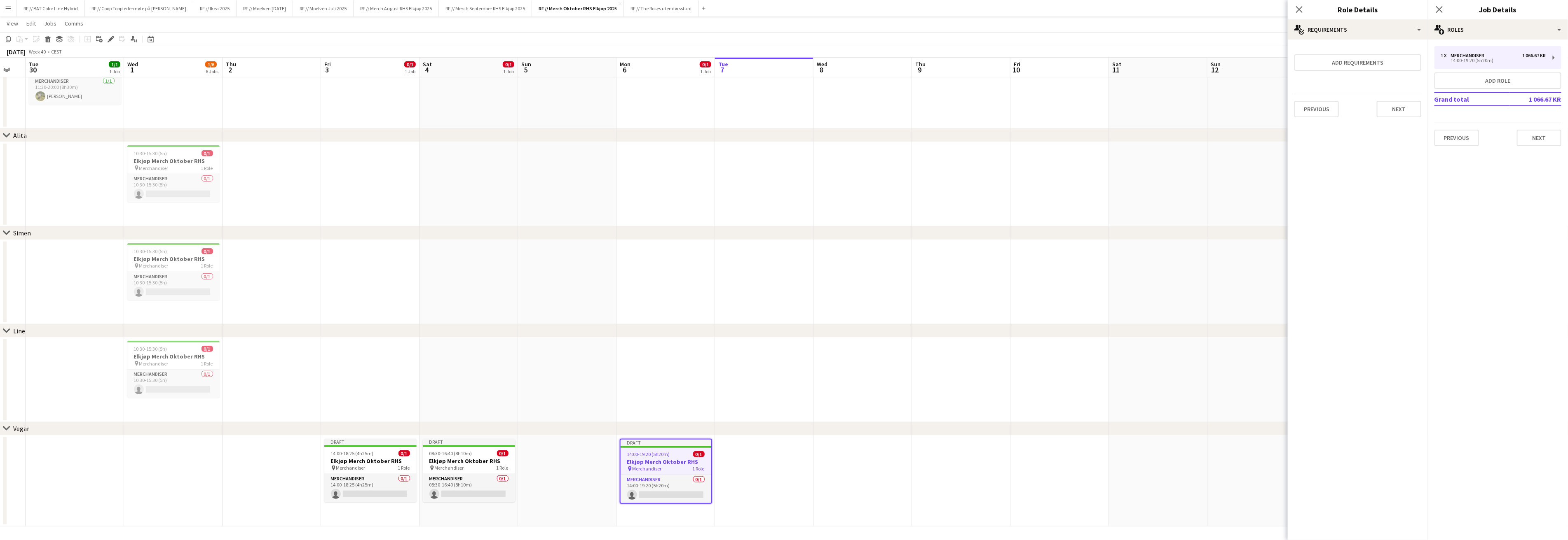
click at [1236, 232] on div "chevron-right Simen" at bounding box center [784, 233] width 1568 height 13
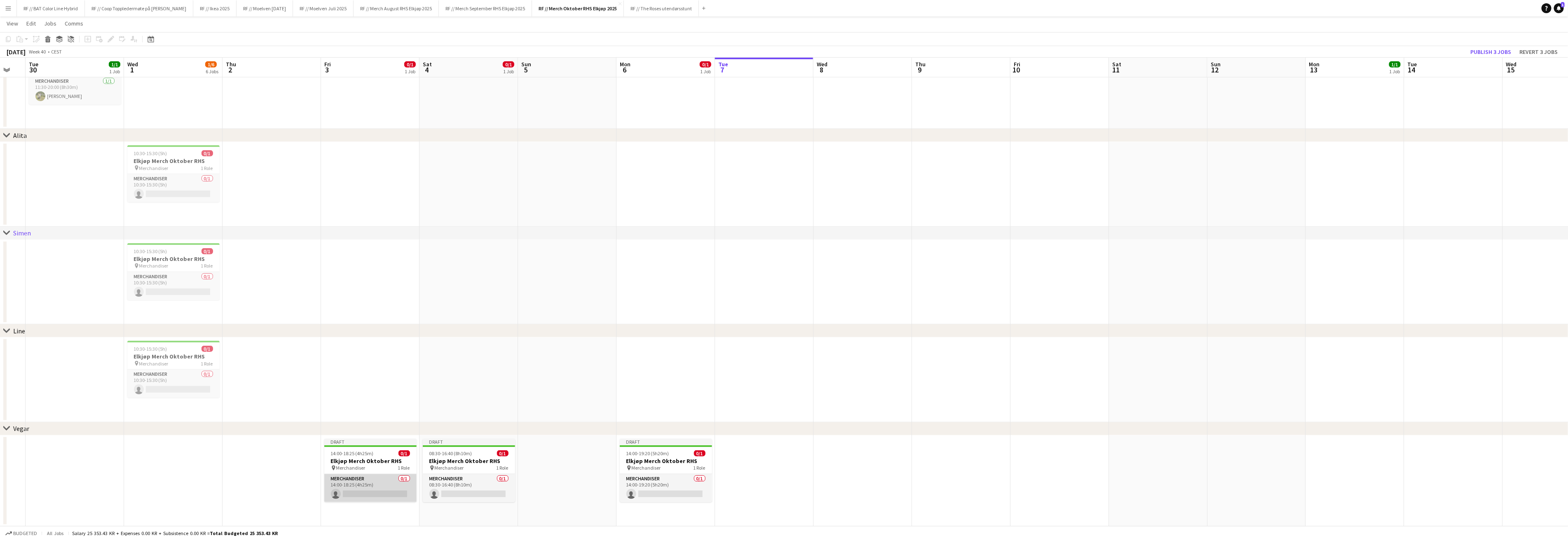
click at [372, 492] on app-card-role "Merchandiser 0/1 14:00-18:25 (4h25m) single-neutral-actions" at bounding box center [370, 488] width 92 height 28
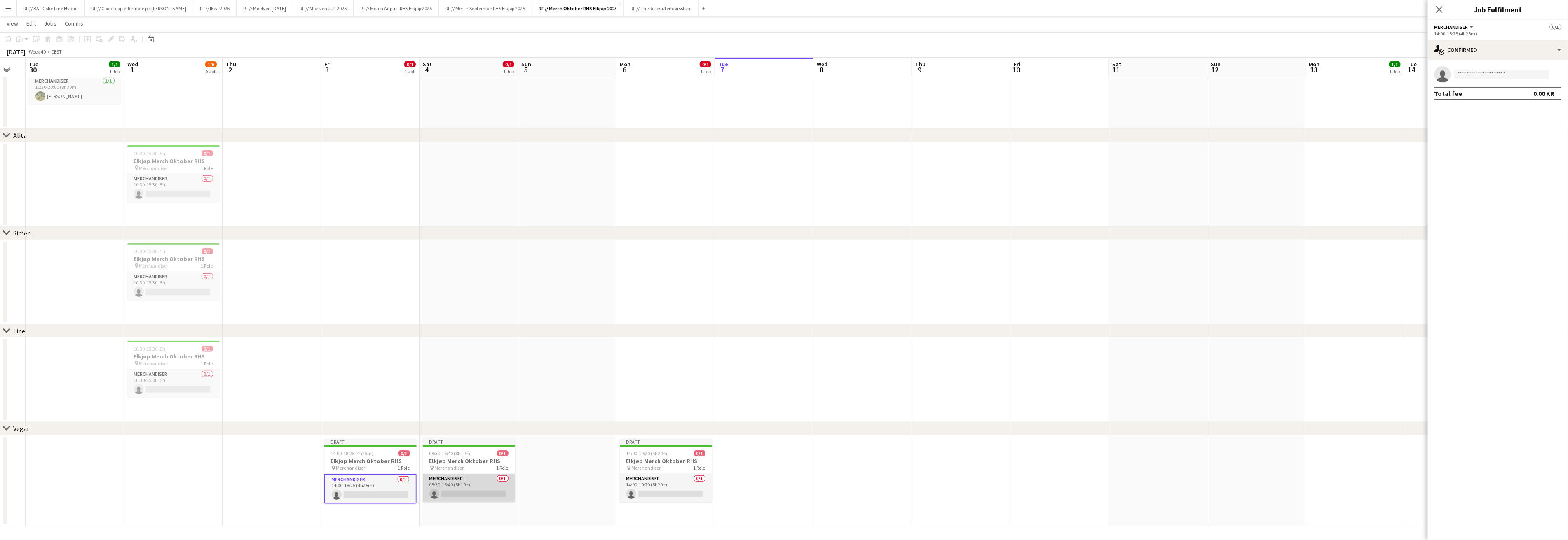
click at [478, 494] on app-card-role "Merchandiser 0/1 08:30-16:40 (8h10m) single-neutral-actions" at bounding box center [469, 488] width 92 height 28
click at [636, 495] on app-card-role "Merchandiser 0/1 14:00-19:20 (5h20m) single-neutral-actions" at bounding box center [666, 488] width 92 height 28
click at [1481, 75] on input at bounding box center [1502, 75] width 95 height 10
type input "*****"
click at [1484, 114] on span "[EMAIL_ADDRESS][DOMAIN_NAME]" at bounding box center [1502, 112] width 83 height 7
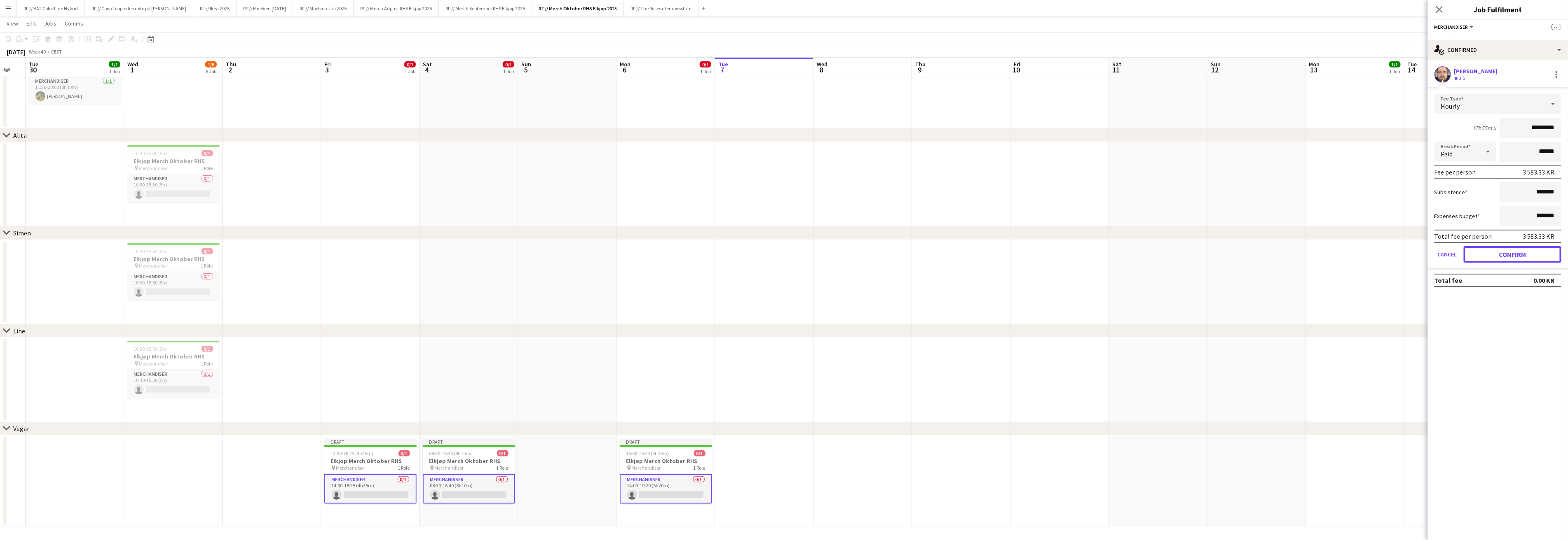
click at [1511, 250] on button "Confirm" at bounding box center [1512, 254] width 98 height 16
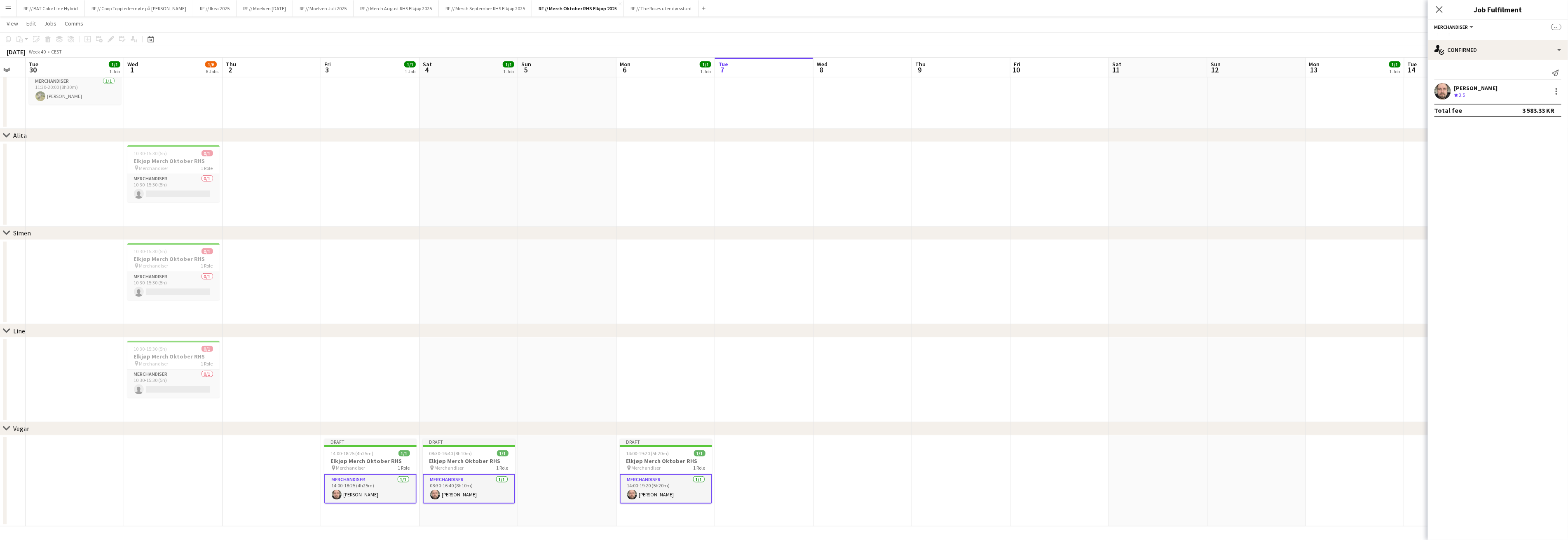
click at [1349, 146] on app-date-cell at bounding box center [1355, 184] width 98 height 85
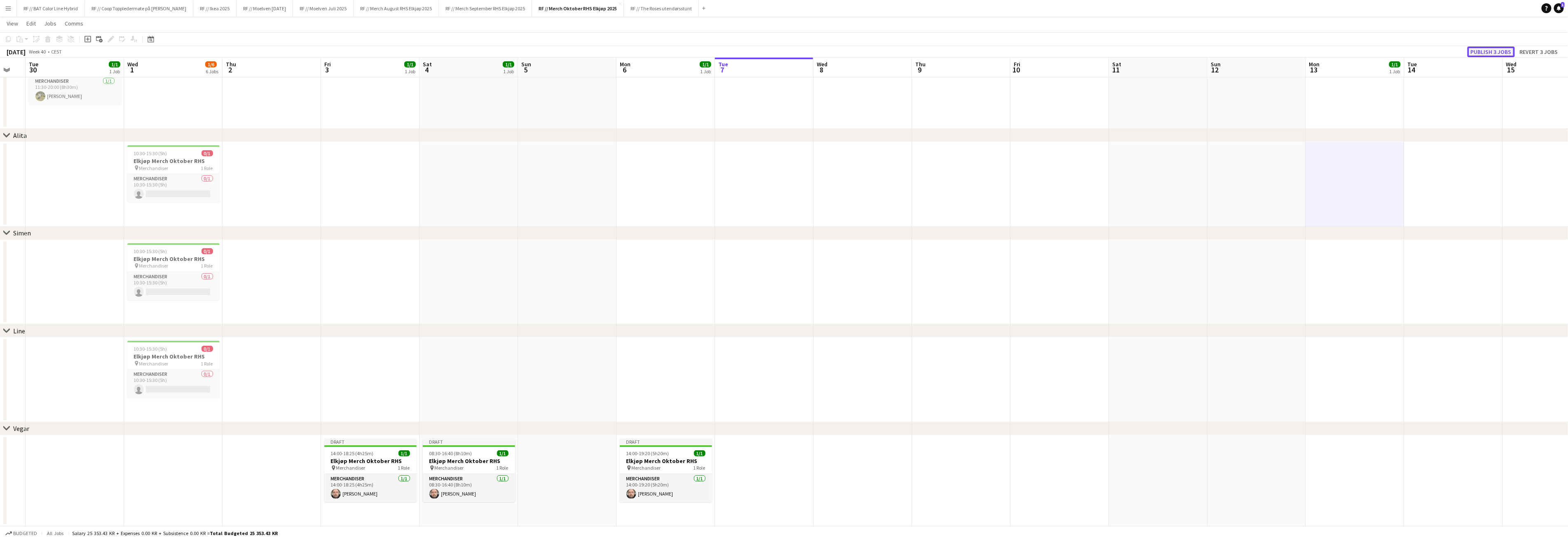
click at [1482, 54] on button "Publish 3 jobs" at bounding box center [1491, 52] width 48 height 11
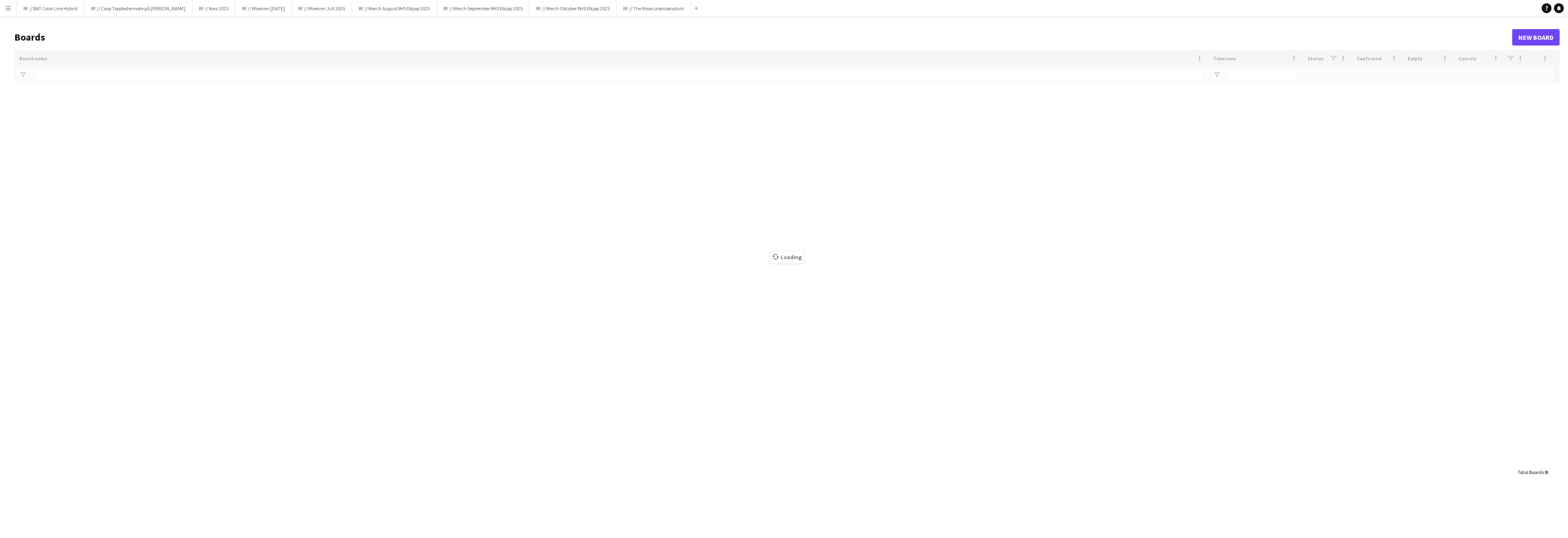
type input "**********"
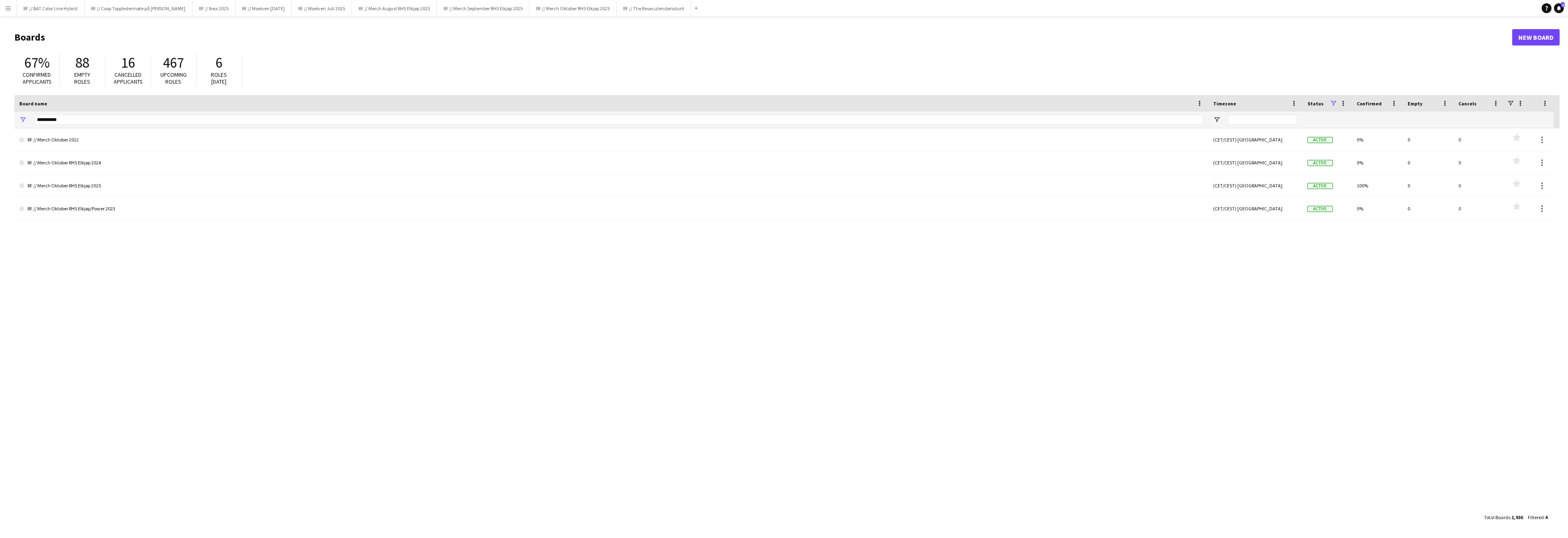
click at [7, 11] on app-icon "Menu" at bounding box center [8, 8] width 7 height 7
click at [131, 51] on link "My Workforce" at bounding box center [124, 44] width 82 height 16
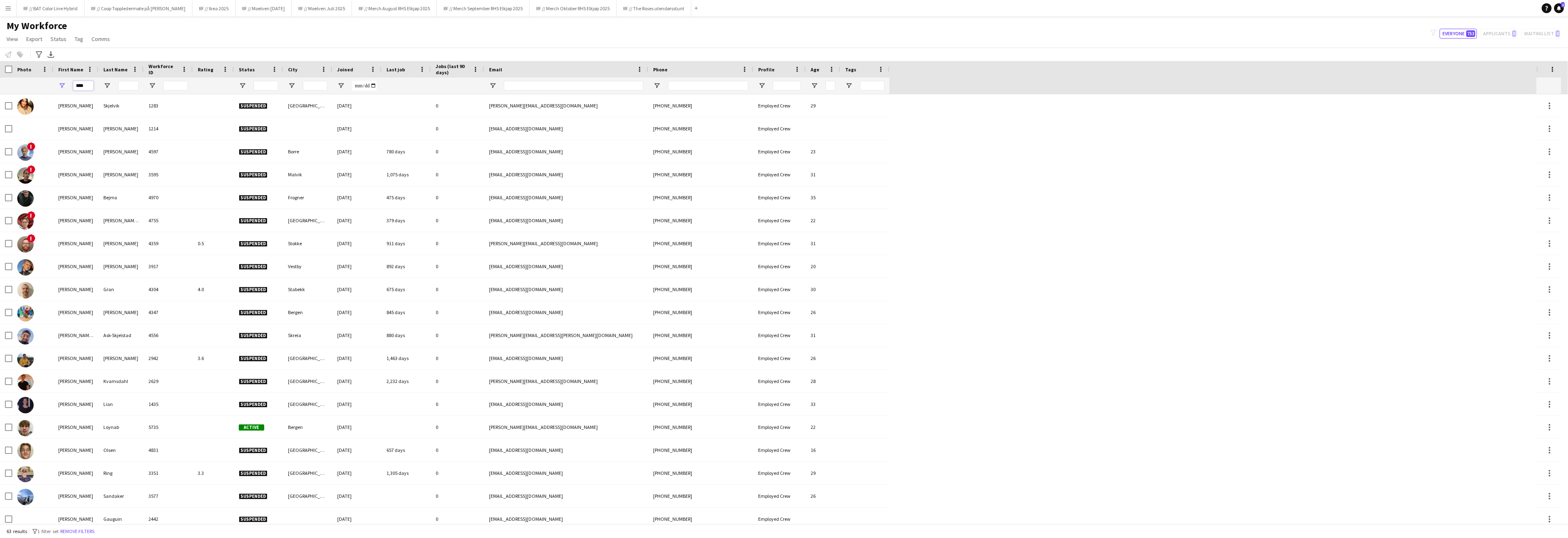
click at [80, 88] on input "****" at bounding box center [83, 86] width 21 height 10
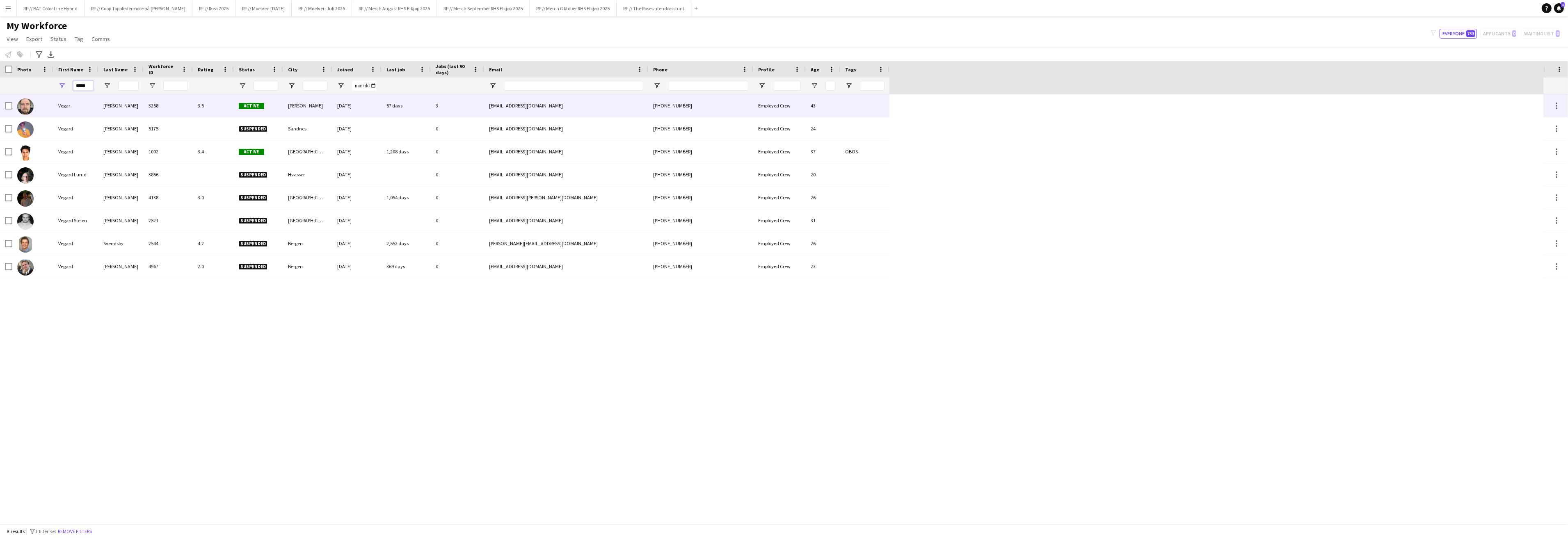
type input "*****"
click at [70, 104] on div "Vegar" at bounding box center [76, 105] width 45 height 23
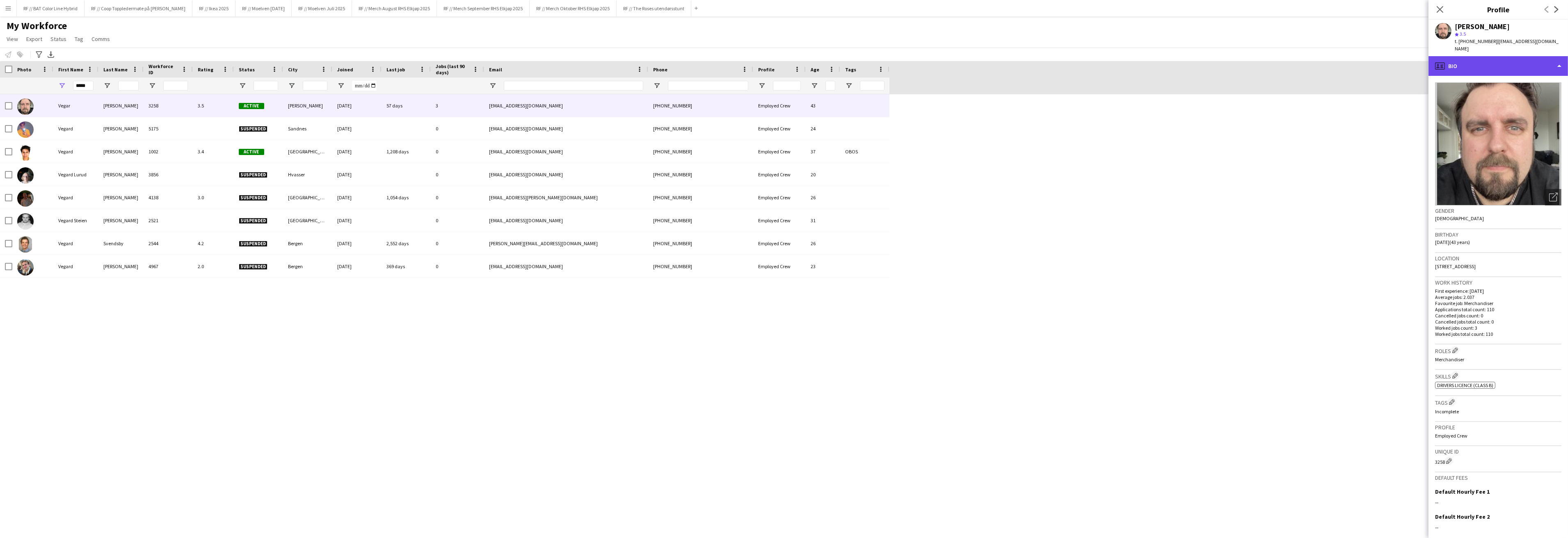
click at [1547, 56] on div "profile Bio" at bounding box center [1498, 66] width 139 height 19
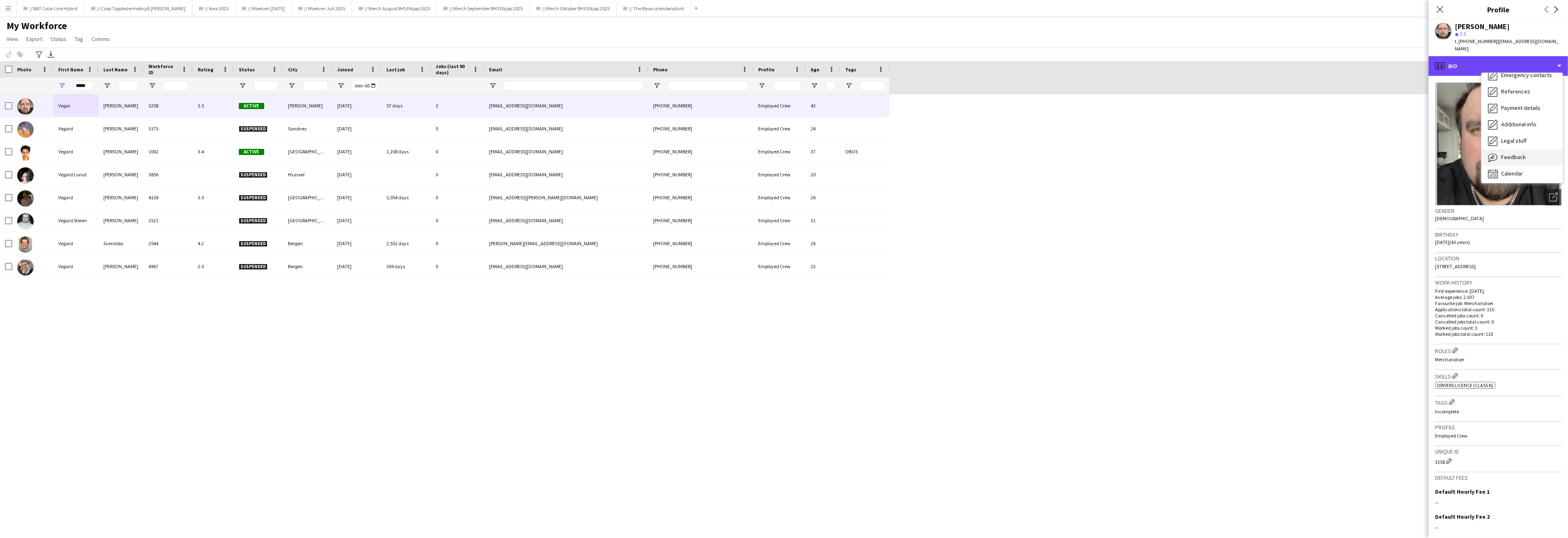
scroll to position [77, 0]
click at [1516, 168] on span "Calendar" at bounding box center [1512, 172] width 22 height 7
